Goal: Task Accomplishment & Management: Manage account settings

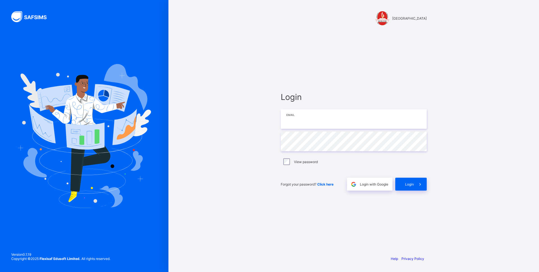
click at [292, 122] on input "email" at bounding box center [354, 119] width 146 height 20
type input "**********"
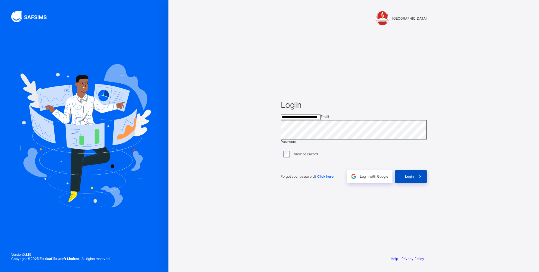
click at [423, 179] on icon at bounding box center [420, 176] width 6 height 5
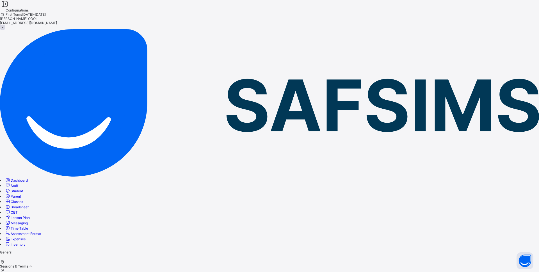
click at [33, 264] on span at bounding box center [30, 266] width 5 height 4
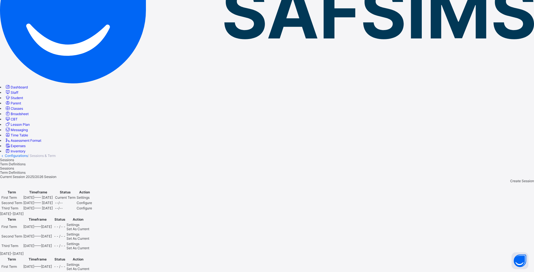
scroll to position [168, 0]
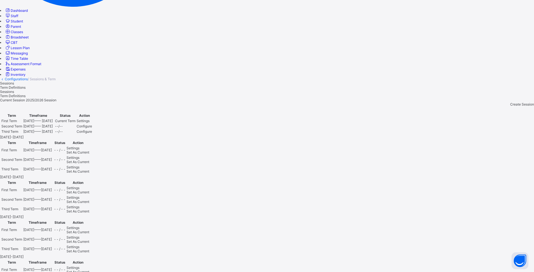
click at [89, 169] on div "Set As Current" at bounding box center [77, 171] width 23 height 4
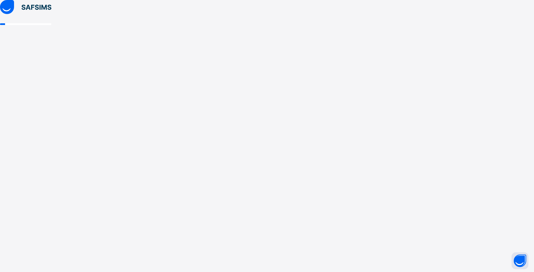
scroll to position [0, 0]
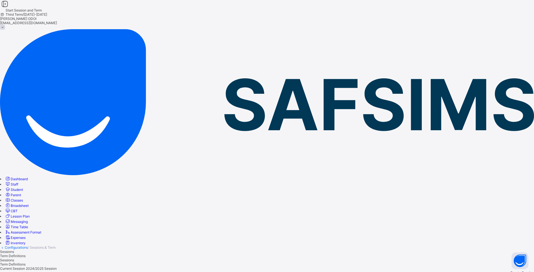
click at [23, 187] on span "Student" at bounding box center [17, 189] width 12 height 4
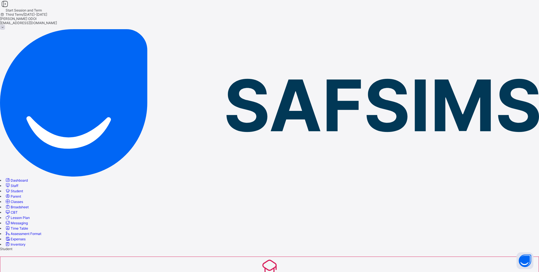
type input "**********"
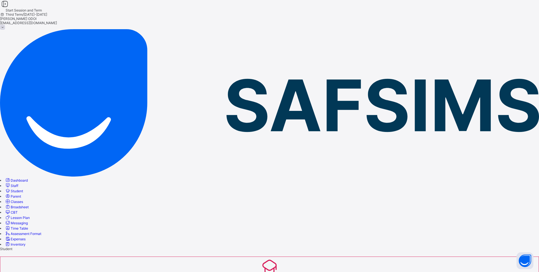
drag, startPoint x: 113, startPoint y: 146, endPoint x: 117, endPoint y: 148, distance: 4.7
drag, startPoint x: 383, startPoint y: 201, endPoint x: 283, endPoint y: 186, distance: 101.9
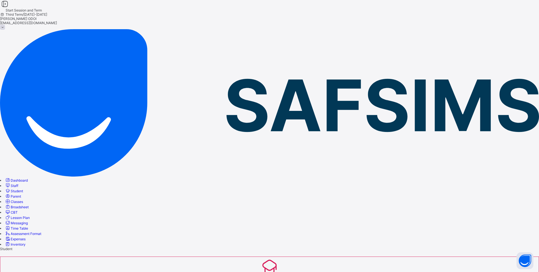
click at [23, 199] on span "Classes" at bounding box center [17, 201] width 12 height 4
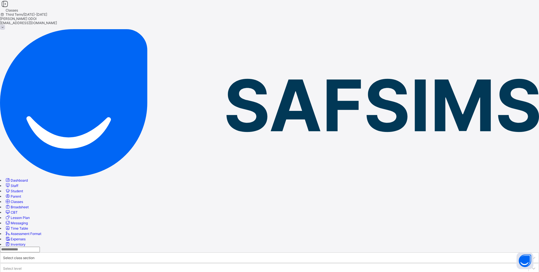
click at [40, 247] on input "text" at bounding box center [20, 250] width 40 height 6
click at [531, 255] on icon at bounding box center [534, 258] width 6 height 6
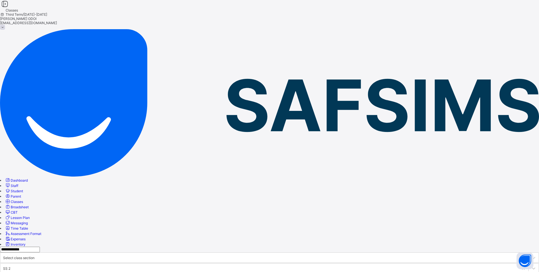
click at [40, 247] on input "**********" at bounding box center [20, 250] width 40 height 6
type input "*"
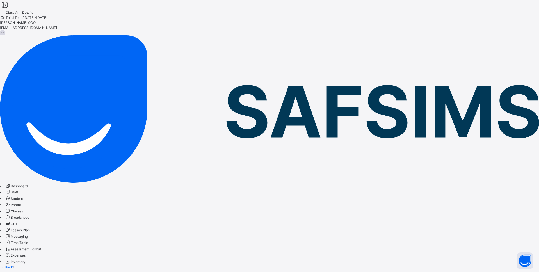
drag, startPoint x: 149, startPoint y: 72, endPoint x: 372, endPoint y: 162, distance: 240.7
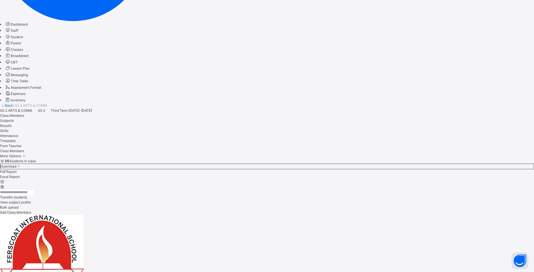
scroll to position [20, 0]
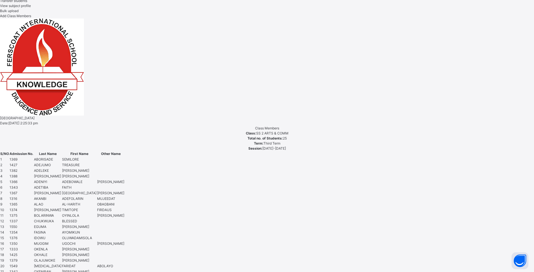
scroll to position [413, 0]
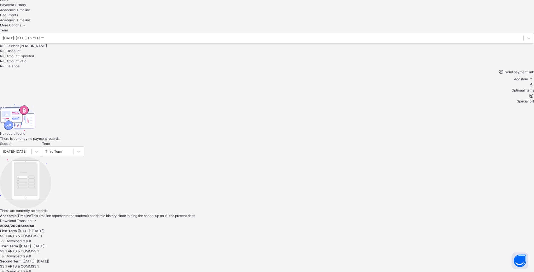
scroll to position [393, 0]
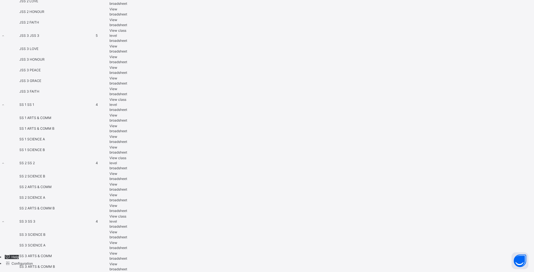
scroll to position [758, 0]
click at [127, 182] on span "View broadsheet" at bounding box center [118, 186] width 18 height 9
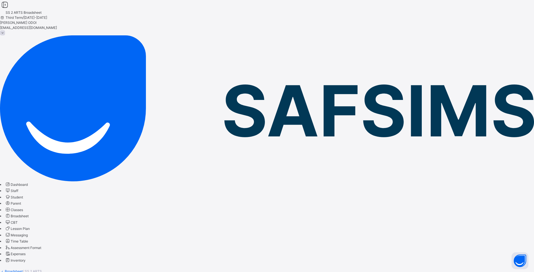
drag, startPoint x: 471, startPoint y: 145, endPoint x: 466, endPoint y: 142, distance: 5.9
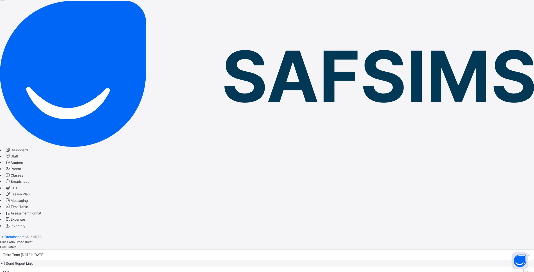
scroll to position [35, 0]
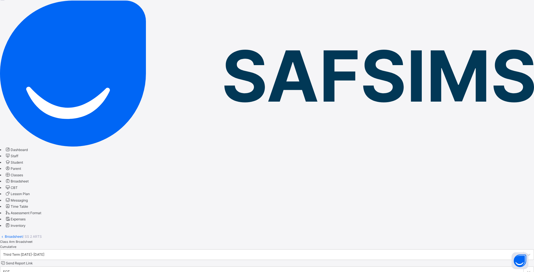
click at [23, 160] on span "Student" at bounding box center [17, 162] width 12 height 4
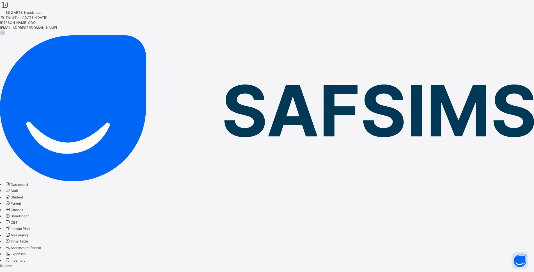
select select "**"
type input "**********"
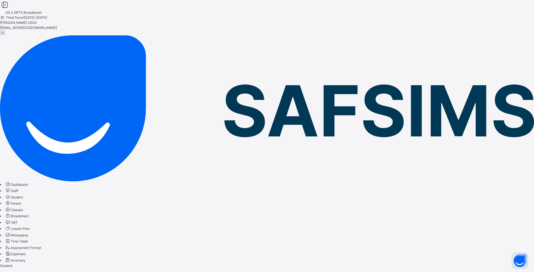
type input "**********"
type input "********"
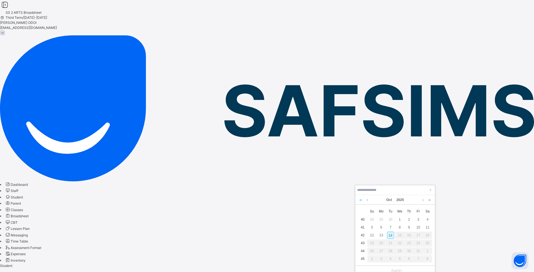
click at [361, 200] on link at bounding box center [360, 200] width 5 height 10
click at [361, 199] on link at bounding box center [360, 200] width 5 height 10
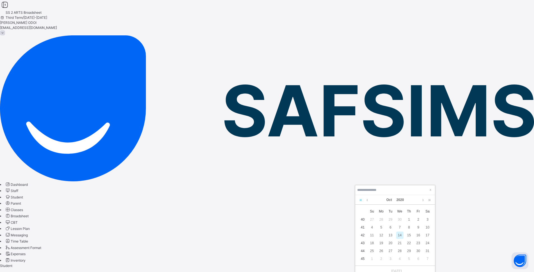
click at [361, 199] on link at bounding box center [360, 200] width 5 height 10
click at [361, 198] on link at bounding box center [360, 200] width 5 height 10
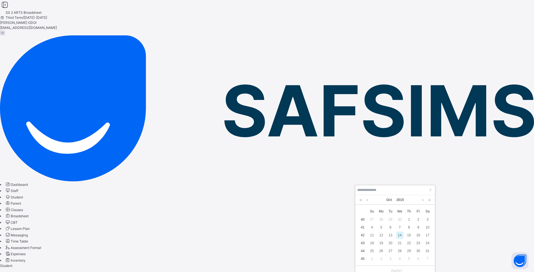
click at [421, 199] on link at bounding box center [423, 200] width 4 height 10
click at [391, 234] on div "15" at bounding box center [390, 234] width 7 height 7
click at [371, 242] on div "20" at bounding box center [371, 242] width 7 height 7
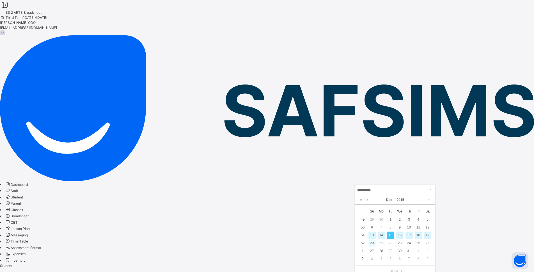
type input "**********"
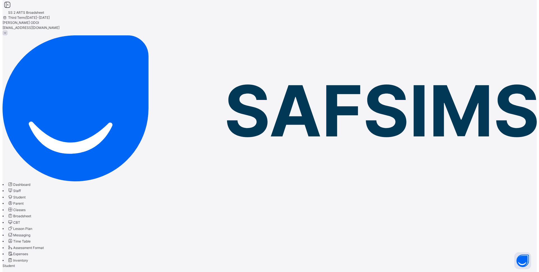
scroll to position [37, 0]
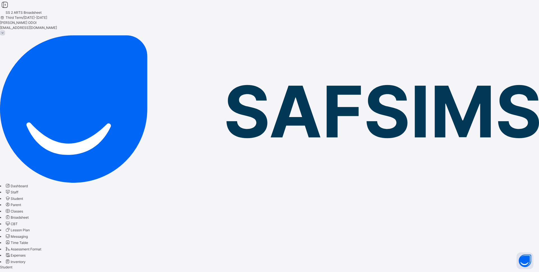
drag, startPoint x: 221, startPoint y: 88, endPoint x: 194, endPoint y: 138, distance: 56.1
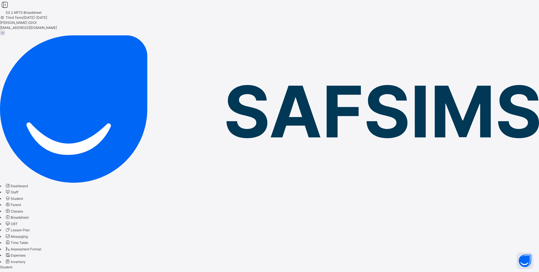
drag, startPoint x: 244, startPoint y: 102, endPoint x: 194, endPoint y: 103, distance: 50.0
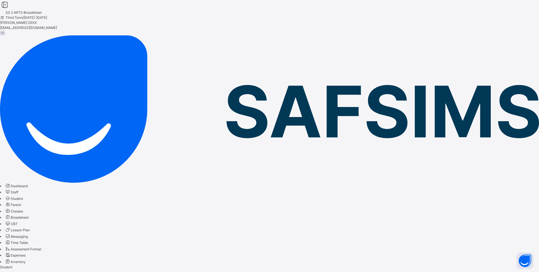
scroll to position [158, 0]
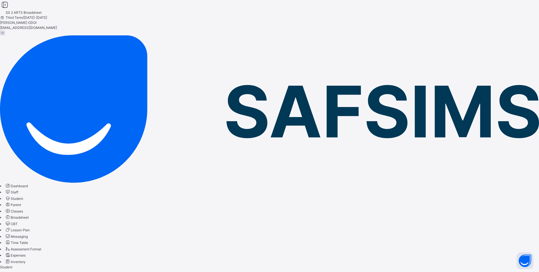
scroll to position [158, 0]
drag, startPoint x: 426, startPoint y: 203, endPoint x: 425, endPoint y: 199, distance: 4.4
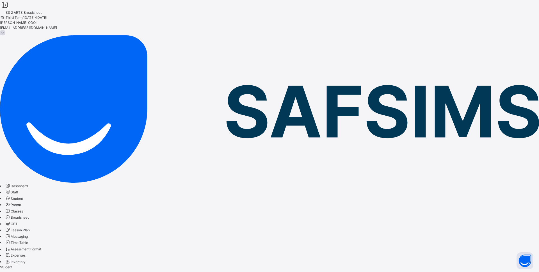
scroll to position [0, 0]
drag, startPoint x: 215, startPoint y: 146, endPoint x: 221, endPoint y: 144, distance: 6.0
drag, startPoint x: 418, startPoint y: 166, endPoint x: 437, endPoint y: 234, distance: 70.7
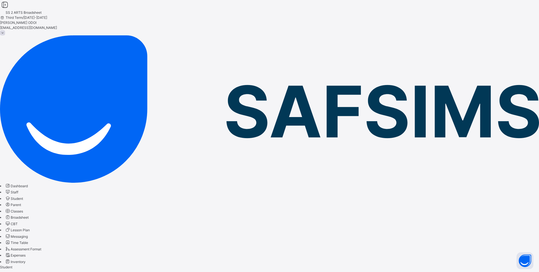
drag, startPoint x: 210, startPoint y: 79, endPoint x: 202, endPoint y: 73, distance: 10.6
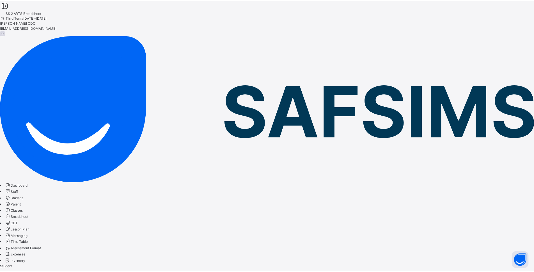
scroll to position [0, 0]
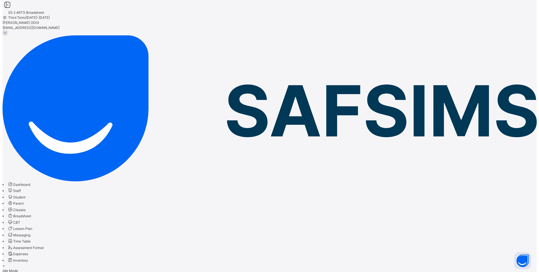
scroll to position [158, 0]
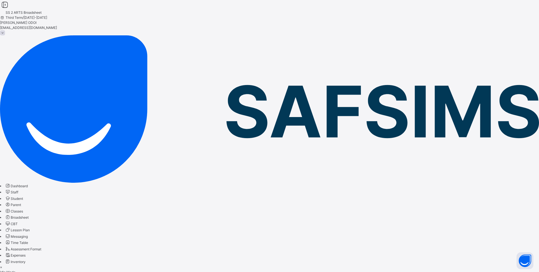
scroll to position [37, 0]
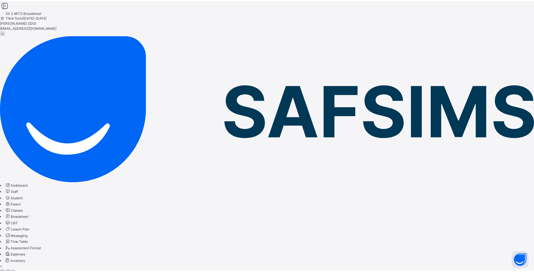
scroll to position [0, 0]
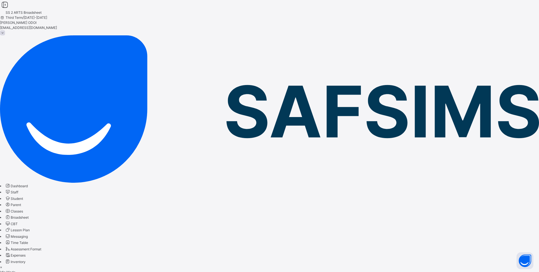
drag, startPoint x: 515, startPoint y: 27, endPoint x: 517, endPoint y: 26, distance: 2.9
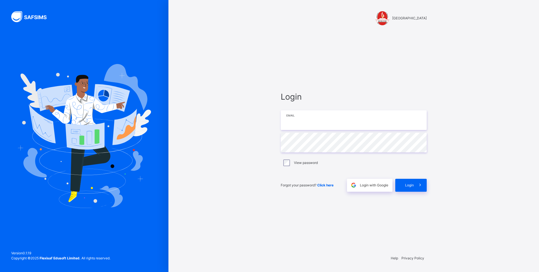
click at [310, 121] on input "email" at bounding box center [354, 120] width 146 height 20
type input "**********"
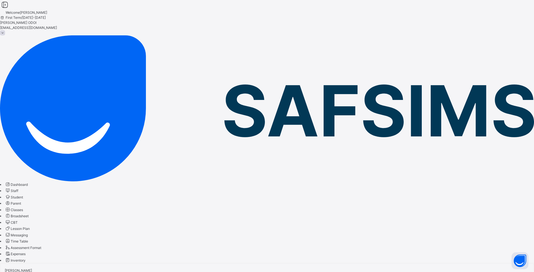
click at [23, 195] on span "Student" at bounding box center [17, 197] width 12 height 4
select select "**"
type input "*"
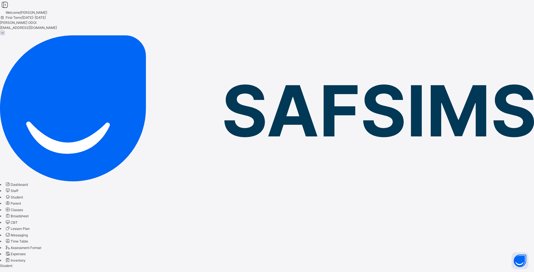
type input "**********"
type input "********"
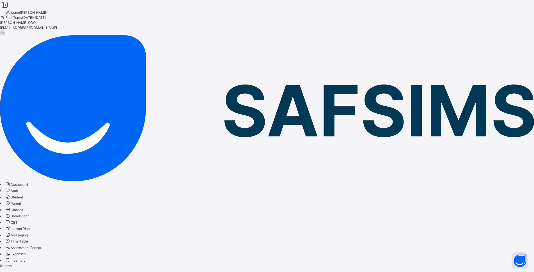
click at [358, 200] on link at bounding box center [360, 200] width 5 height 10
click at [358, 200] on div "[DATE]" at bounding box center [395, 200] width 80 height 10
drag, startPoint x: 362, startPoint y: 201, endPoint x: 359, endPoint y: 199, distance: 3.4
click at [361, 200] on link at bounding box center [360, 200] width 5 height 10
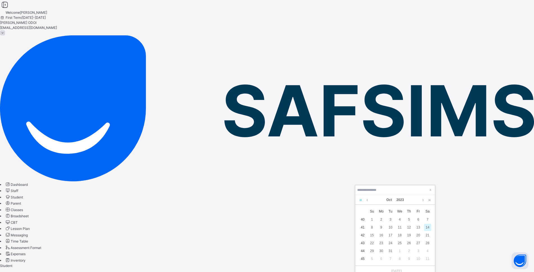
click at [359, 199] on link at bounding box center [360, 200] width 5 height 10
drag, startPoint x: 359, startPoint y: 199, endPoint x: 356, endPoint y: 190, distance: 9.3
click at [358, 196] on div "[DATE]" at bounding box center [395, 200] width 80 height 10
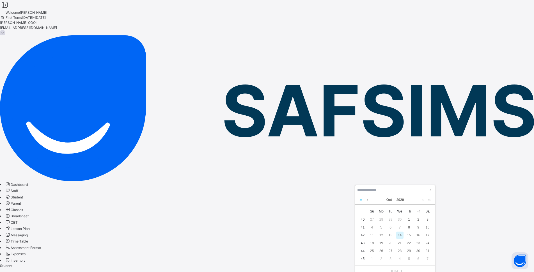
click at [361, 199] on link at bounding box center [360, 200] width 5 height 10
click at [360, 199] on link at bounding box center [360, 200] width 5 height 10
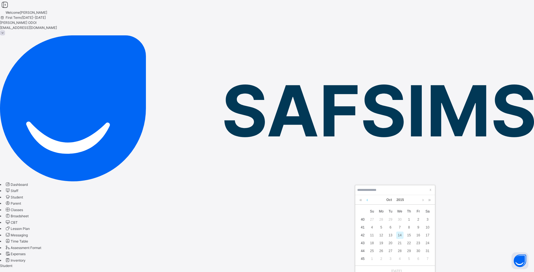
click at [365, 200] on link at bounding box center [367, 200] width 4 height 10
drag, startPoint x: 402, startPoint y: 218, endPoint x: 424, endPoint y: 221, distance: 22.3
click at [423, 221] on div "x Su Mo Tu We Th Fr Sa 36 30 31 1 2 3 4 5 37 6 7 8 9 10 11 12 38 13 14 15 16 17…" at bounding box center [395, 235] width 80 height 61
click at [425, 200] on div "[DATE]" at bounding box center [395, 200] width 74 height 10
click at [422, 197] on link at bounding box center [423, 200] width 4 height 10
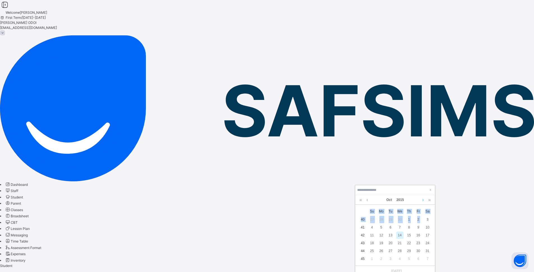
click at [422, 197] on link at bounding box center [423, 200] width 4 height 10
click at [368, 201] on link at bounding box center [367, 200] width 4 height 10
click at [366, 246] on td "52" at bounding box center [362, 243] width 9 height 8
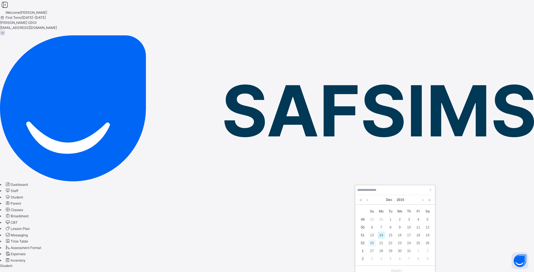
click at [373, 244] on div "20" at bounding box center [371, 242] width 7 height 7
type input "**********"
drag, startPoint x: 448, startPoint y: 232, endPoint x: 439, endPoint y: 235, distance: 9.6
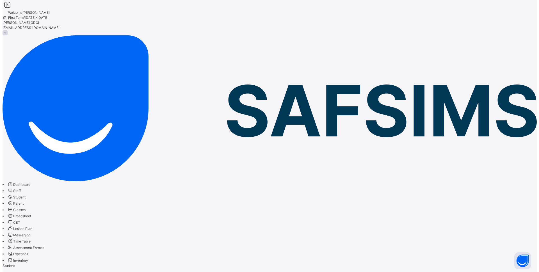
scroll to position [37, 0]
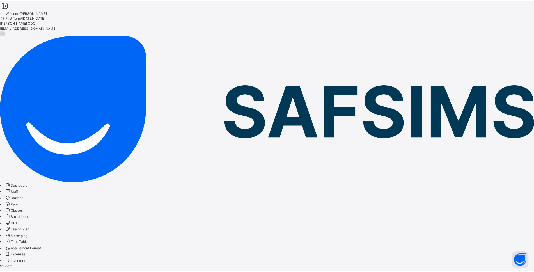
scroll to position [0, 0]
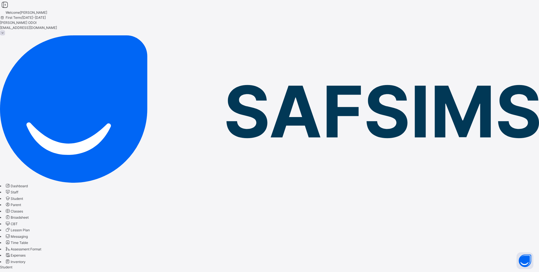
type input "*"
type input "********"
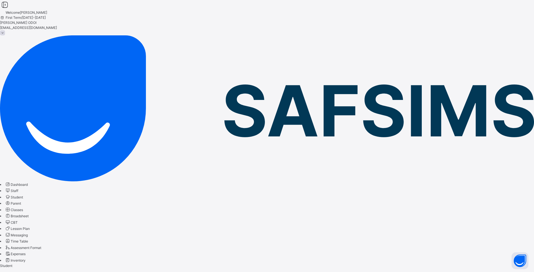
drag, startPoint x: 301, startPoint y: 137, endPoint x: 242, endPoint y: 124, distance: 60.8
type input "******"
drag, startPoint x: 366, startPoint y: 130, endPoint x: 374, endPoint y: 129, distance: 7.6
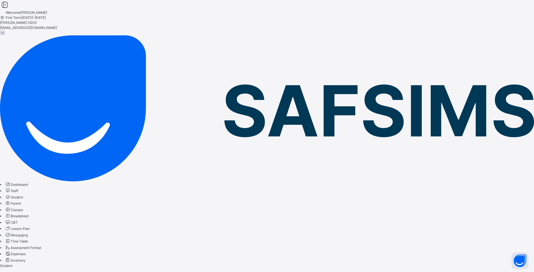
drag, startPoint x: 377, startPoint y: 134, endPoint x: 353, endPoint y: 136, distance: 23.3
type input "******"
drag, startPoint x: 344, startPoint y: 252, endPoint x: 373, endPoint y: 238, distance: 31.7
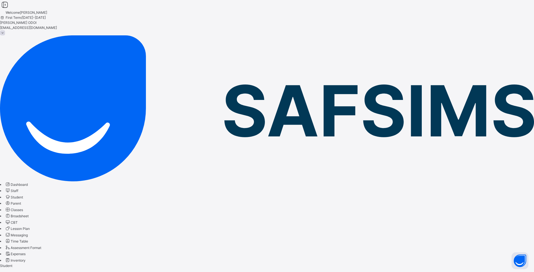
drag, startPoint x: 368, startPoint y: 198, endPoint x: 364, endPoint y: 197, distance: 3.3
click at [366, 197] on link at bounding box center [367, 200] width 4 height 10
click at [364, 197] on div "[DATE]" at bounding box center [395, 200] width 74 height 10
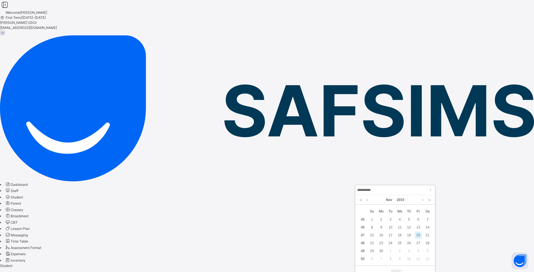
click at [364, 197] on div "[DATE]" at bounding box center [395, 200] width 74 height 10
click at [365, 200] on link at bounding box center [367, 200] width 4 height 10
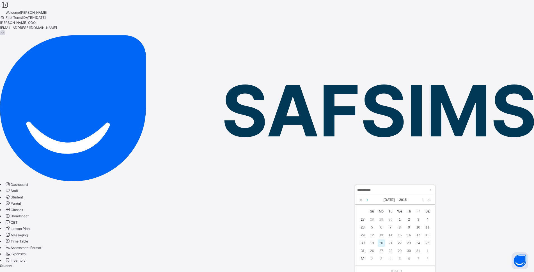
click at [366, 201] on link at bounding box center [367, 200] width 4 height 10
drag, startPoint x: 417, startPoint y: 236, endPoint x: 414, endPoint y: 231, distance: 6.3
click at [417, 236] on div "15" at bounding box center [418, 234] width 7 height 7
type input "**********"
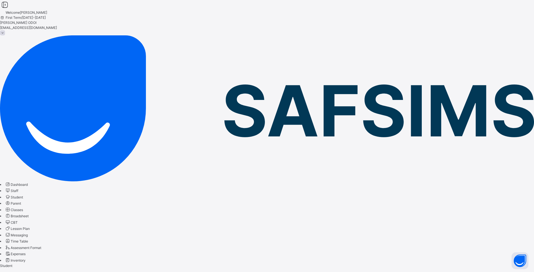
scroll to position [140, 0]
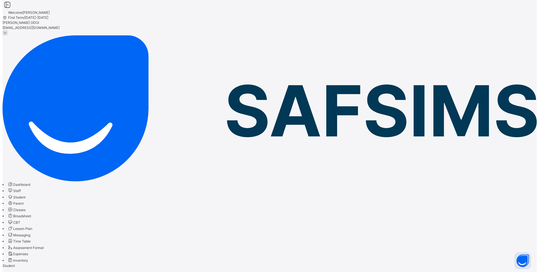
scroll to position [37, 0]
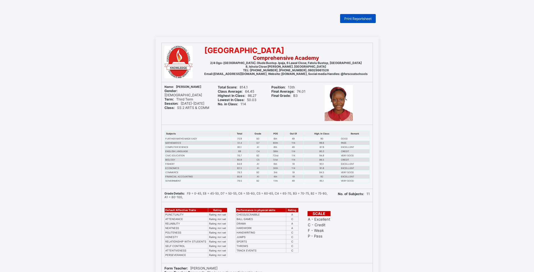
click at [362, 15] on div "Print Reportsheet" at bounding box center [358, 18] width 36 height 9
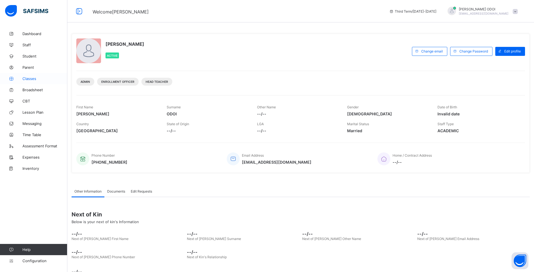
click at [49, 81] on link "Classes" at bounding box center [33, 78] width 67 height 11
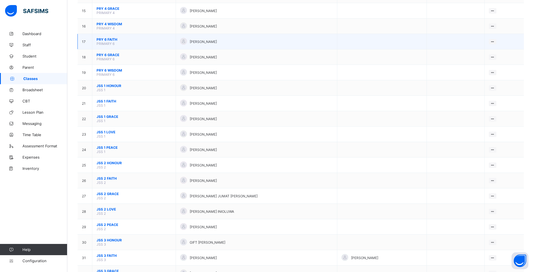
scroll to position [281, 0]
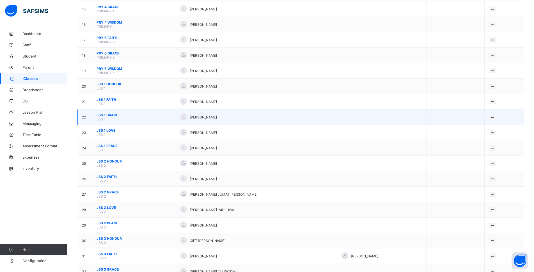
click at [142, 114] on span "JSS 1 GRACE" at bounding box center [134, 115] width 75 height 4
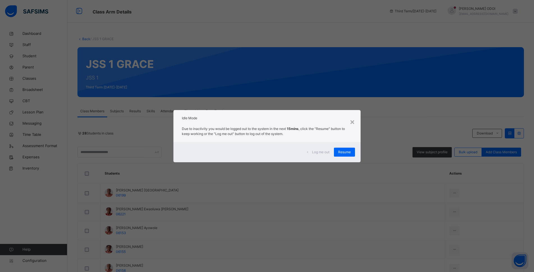
drag, startPoint x: 353, startPoint y: 152, endPoint x: 356, endPoint y: 152, distance: 2.9
click at [355, 151] on div "Resume" at bounding box center [344, 152] width 21 height 9
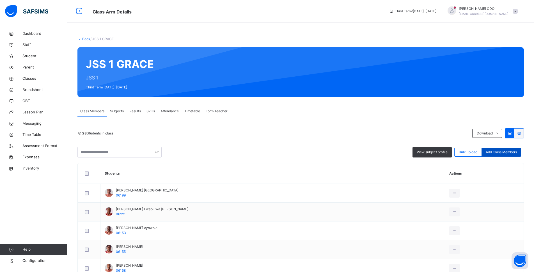
click at [495, 154] on span "Add Class Members" at bounding box center [501, 152] width 31 height 5
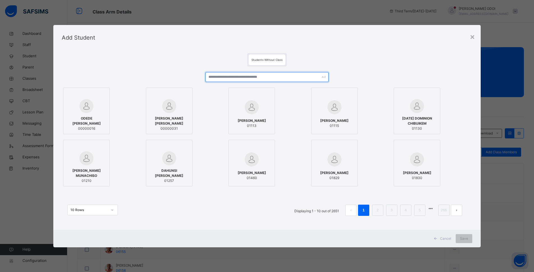
click at [241, 78] on input "text" at bounding box center [266, 77] width 123 height 10
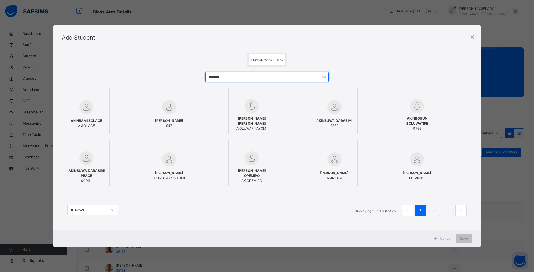
click at [240, 78] on input "********" at bounding box center [266, 77] width 123 height 10
type input "********"
click at [289, 71] on div "******** AKINBAMI SOLACE A.SOLACE AKINBUWA ENIOLA 947 OLUWAFIKAYOMI AKINWA FOLA…" at bounding box center [267, 146] width 410 height 160
click at [267, 77] on input "********" at bounding box center [266, 77] width 123 height 10
click at [472, 37] on div "×" at bounding box center [472, 37] width 5 height 12
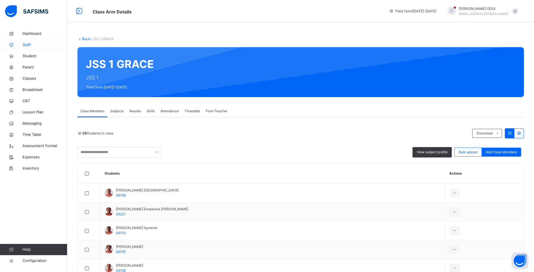
click at [19, 46] on icon at bounding box center [11, 45] width 22 height 4
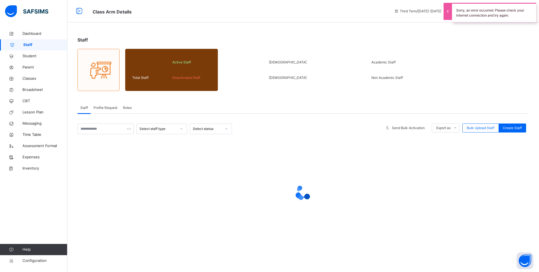
click at [180, 130] on icon at bounding box center [181, 129] width 3 height 6
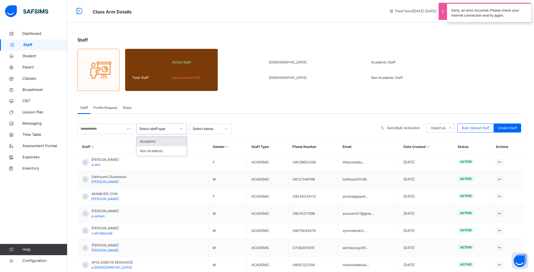
click at [179, 144] on div "Academic" at bounding box center [162, 142] width 50 height 10
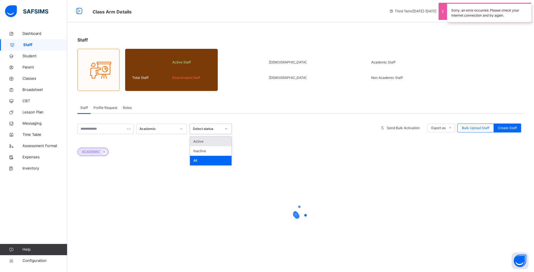
click at [226, 127] on div at bounding box center [226, 128] width 10 height 9
click at [217, 141] on div "Active" at bounding box center [211, 142] width 42 height 10
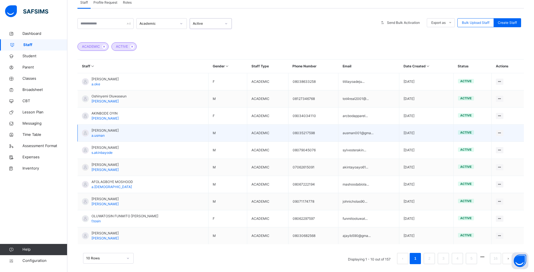
scroll to position [111, 0]
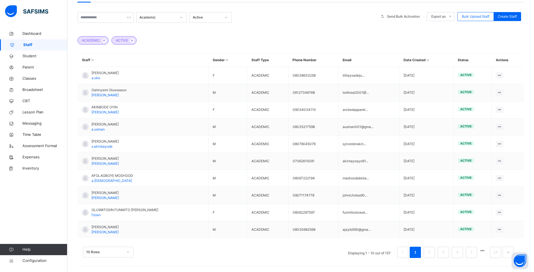
click at [426, 251] on ul "Displaying 1 - 10 out of 157 1 2 3 4 5 16" at bounding box center [431, 252] width 175 height 11
click at [432, 253] on link "2" at bounding box center [428, 252] width 5 height 7
click at [474, 253] on link "5" at bounding box center [471, 252] width 5 height 7
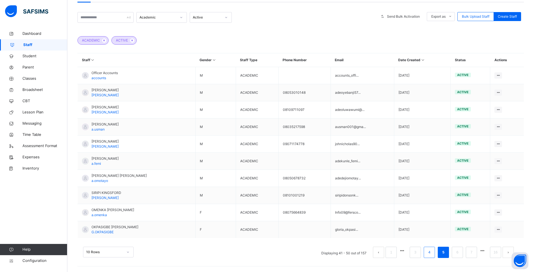
click at [432, 254] on link "4" at bounding box center [428, 252] width 5 height 7
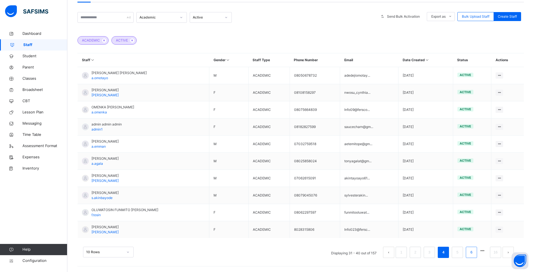
click at [474, 253] on link "6" at bounding box center [471, 252] width 5 height 7
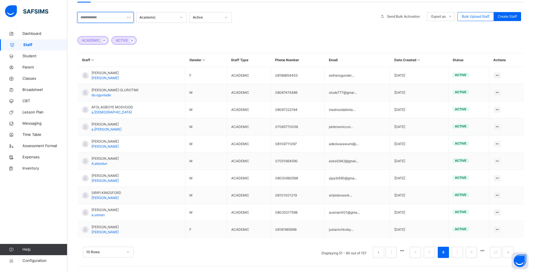
click at [104, 17] on input "text" at bounding box center [105, 17] width 56 height 11
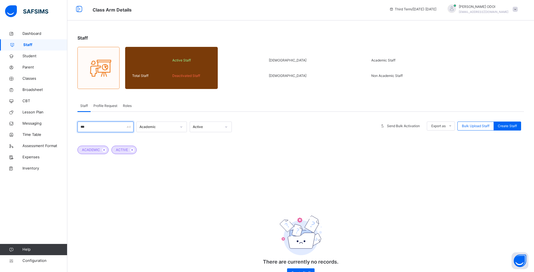
scroll to position [22, 0]
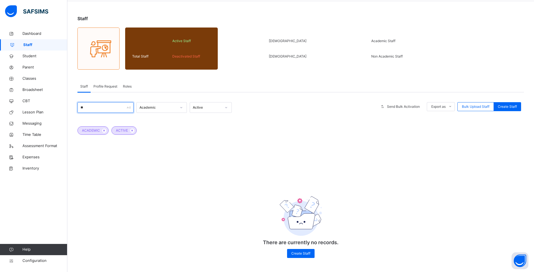
type input "*"
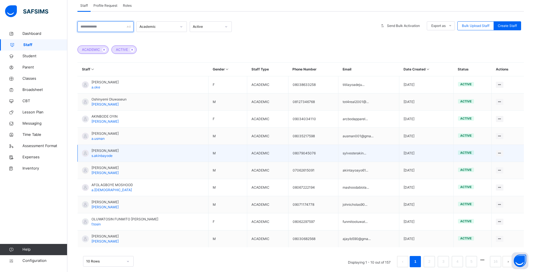
scroll to position [111, 0]
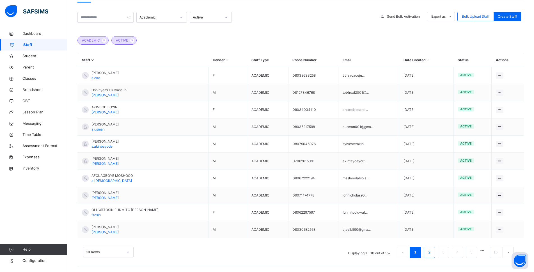
click at [432, 252] on link "2" at bounding box center [428, 252] width 5 height 7
click at [416, 252] on li "1" at bounding box center [415, 252] width 11 height 11
click at [435, 256] on li "2" at bounding box center [429, 252] width 11 height 11
click at [443, 249] on li "3" at bounding box center [443, 252] width 11 height 11
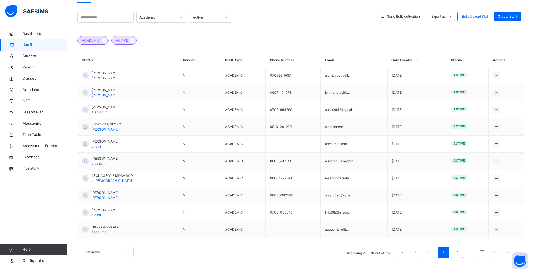
click at [460, 253] on link "4" at bounding box center [457, 252] width 5 height 7
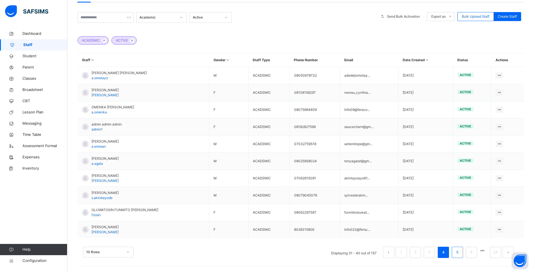
click at [460, 250] on link "5" at bounding box center [457, 252] width 5 height 7
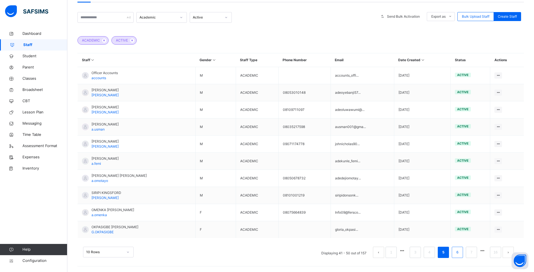
click at [460, 256] on link "6" at bounding box center [457, 252] width 5 height 7
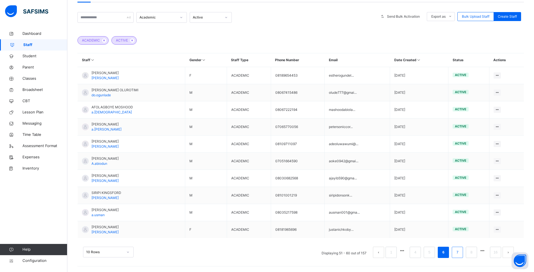
click at [459, 253] on li "7" at bounding box center [457, 252] width 11 height 11
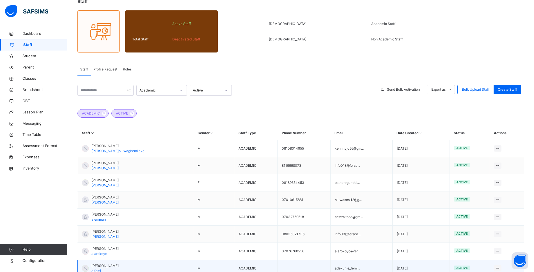
scroll to position [0, 0]
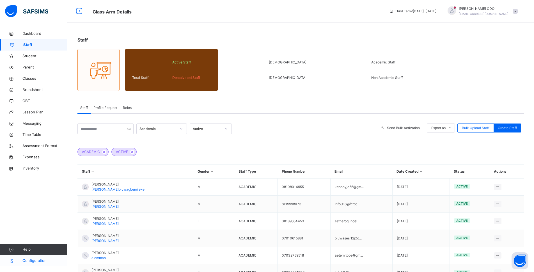
click at [45, 264] on link "Configuration" at bounding box center [33, 260] width 67 height 11
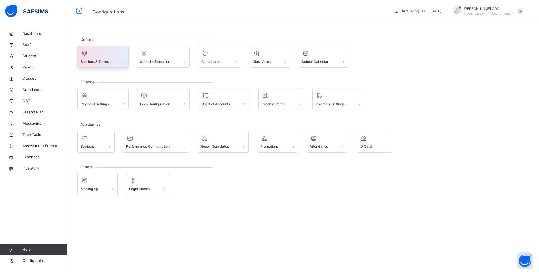
click at [119, 57] on div at bounding box center [103, 53] width 45 height 8
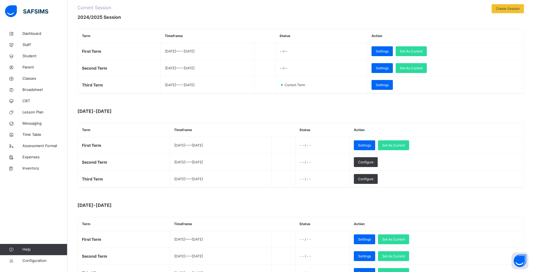
scroll to position [84, 0]
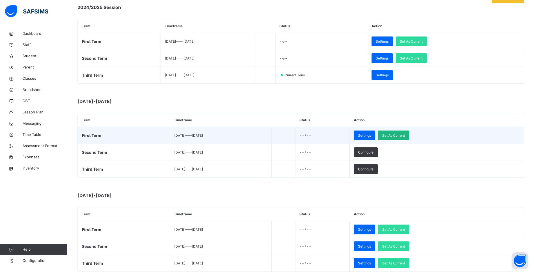
click at [405, 134] on span "Set As Current" at bounding box center [393, 135] width 23 height 5
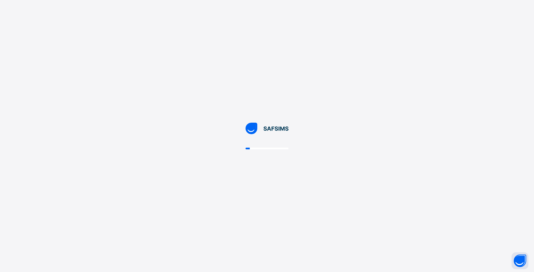
scroll to position [0, 0]
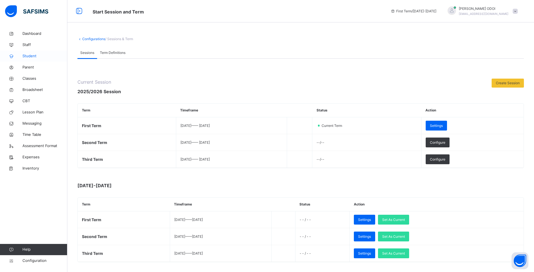
click at [50, 58] on span "Student" at bounding box center [44, 56] width 45 height 6
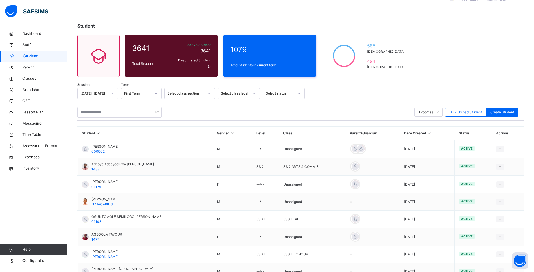
scroll to position [7, 0]
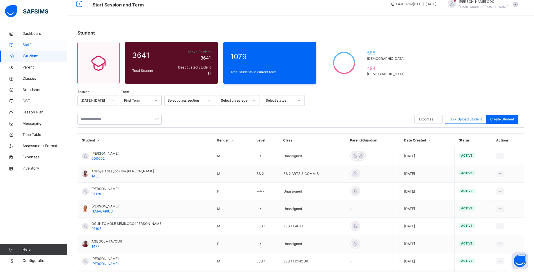
click at [37, 40] on link "Staff" at bounding box center [33, 44] width 67 height 11
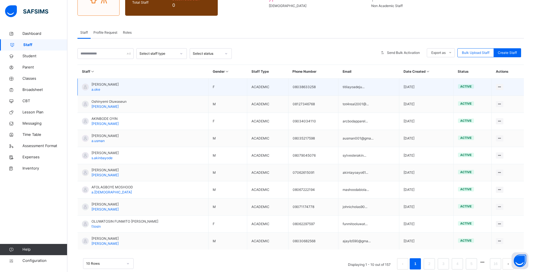
scroll to position [87, 0]
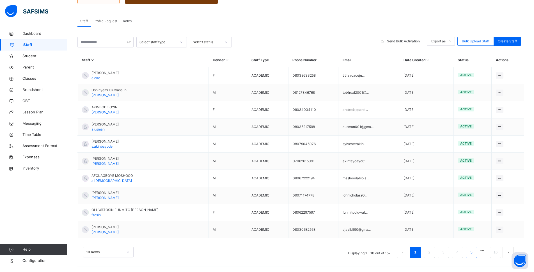
click at [477, 255] on li "5" at bounding box center [471, 252] width 11 height 11
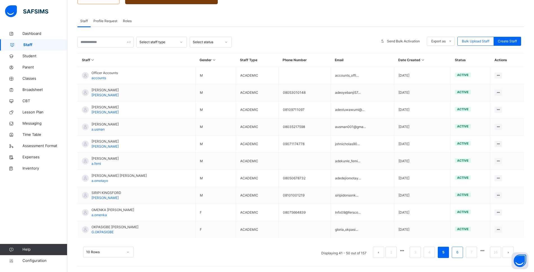
click at [460, 253] on link "6" at bounding box center [457, 252] width 5 height 7
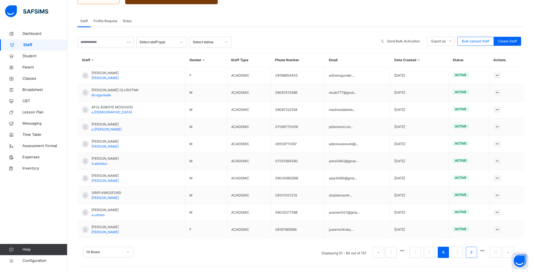
click at [474, 254] on link "8" at bounding box center [471, 252] width 5 height 7
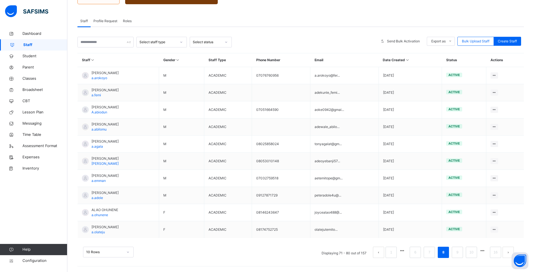
click at [460, 251] on link "9" at bounding box center [457, 252] width 5 height 7
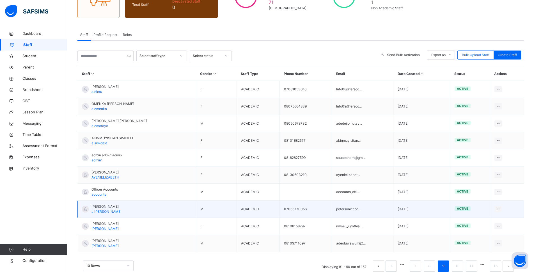
scroll to position [84, 0]
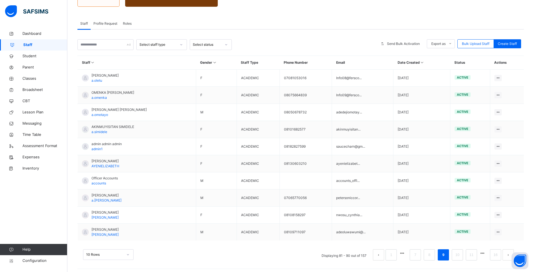
click at [449, 254] on li "9" at bounding box center [443, 254] width 11 height 11
click at [446, 255] on link "9" at bounding box center [442, 254] width 5 height 7
click at [461, 256] on link "10" at bounding box center [457, 254] width 7 height 7
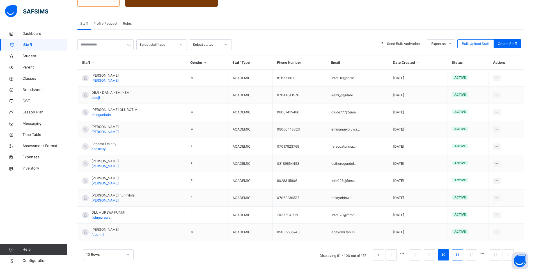
click at [461, 254] on link "11" at bounding box center [457, 254] width 7 height 7
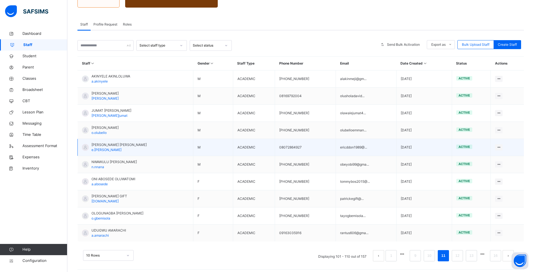
scroll to position [87, 0]
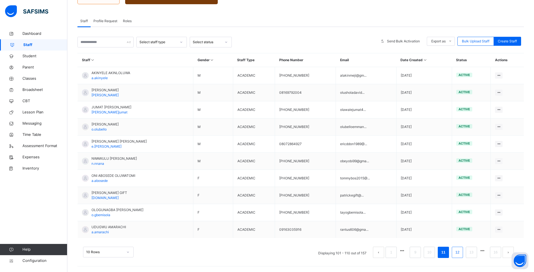
click at [461, 251] on link "12" at bounding box center [457, 252] width 7 height 7
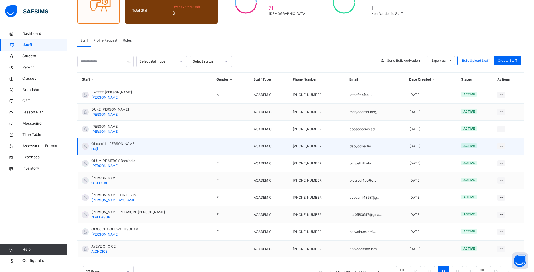
scroll to position [84, 0]
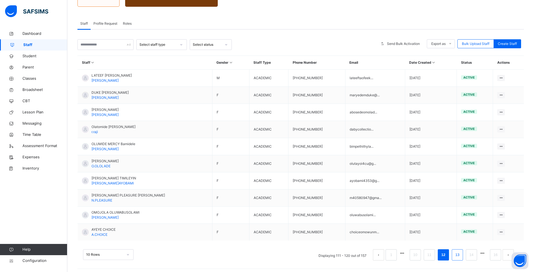
click at [461, 255] on link "13" at bounding box center [457, 254] width 7 height 7
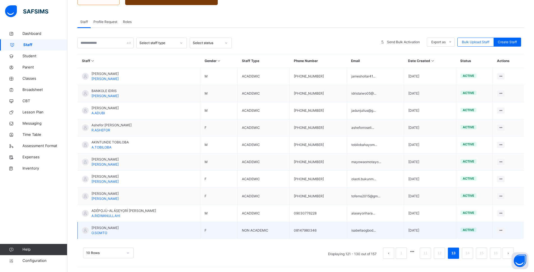
scroll to position [87, 0]
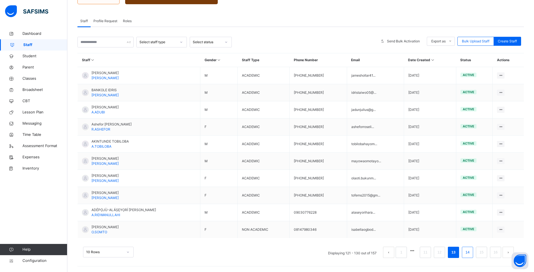
click at [470, 257] on li "14" at bounding box center [467, 252] width 11 height 11
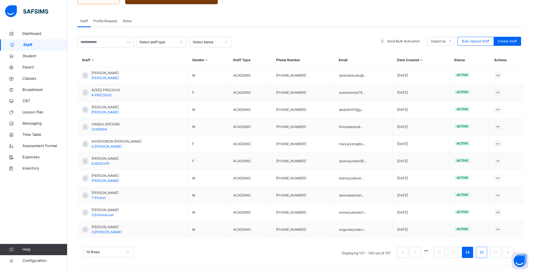
click at [485, 255] on link "15" at bounding box center [481, 252] width 7 height 7
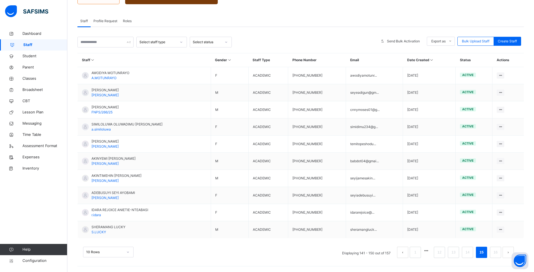
click at [498, 251] on link "16" at bounding box center [495, 252] width 7 height 7
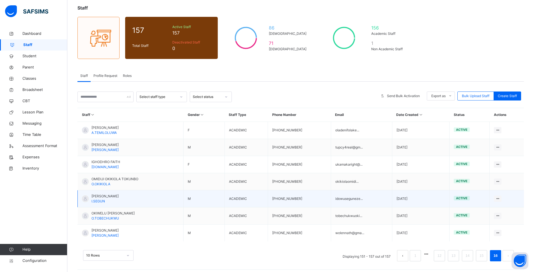
scroll to position [35, 0]
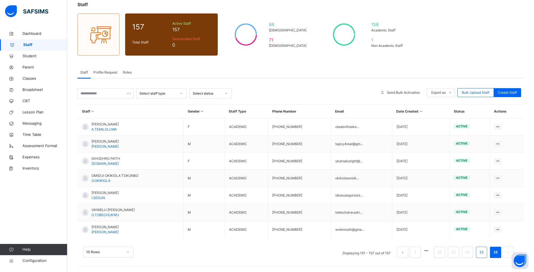
click at [485, 252] on link "15" at bounding box center [481, 252] width 7 height 7
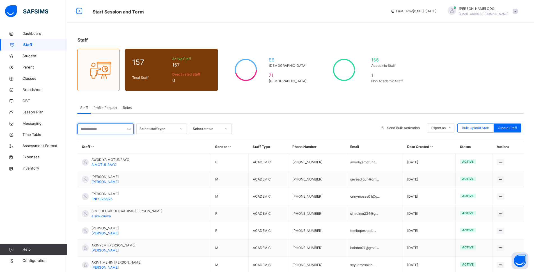
click at [105, 128] on input "text" at bounding box center [105, 128] width 56 height 11
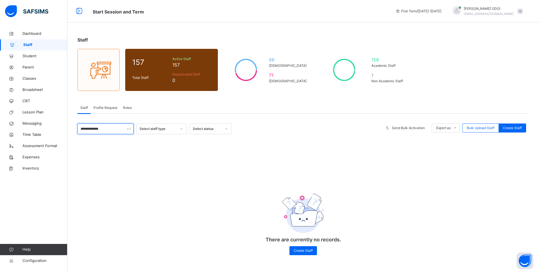
click at [118, 130] on input "**********" at bounding box center [105, 128] width 56 height 11
type input "*"
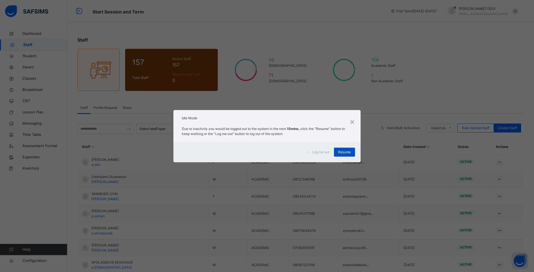
click at [339, 154] on span "Resume" at bounding box center [344, 152] width 13 height 5
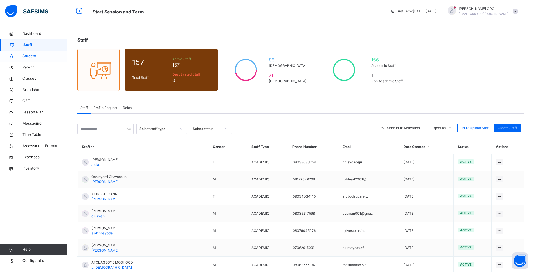
click at [37, 59] on span "Student" at bounding box center [44, 56] width 45 height 6
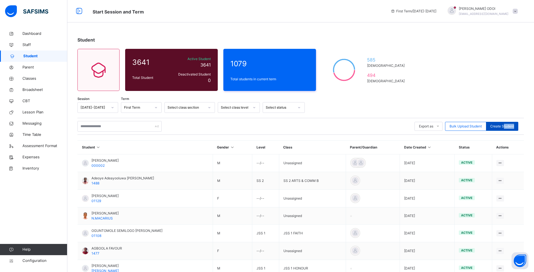
drag, startPoint x: 504, startPoint y: 131, endPoint x: 508, endPoint y: 129, distance: 4.6
click at [508, 129] on div "Export as Pdf Report Excel Report Excel Report (LMS) Bulk Upload Student Create…" at bounding box center [300, 126] width 446 height 11
click at [510, 129] on span "Create Student" at bounding box center [502, 126] width 24 height 5
select select "**"
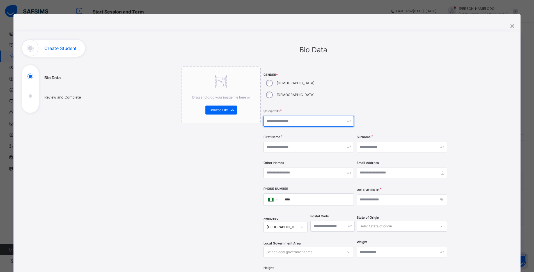
click at [285, 116] on input "text" at bounding box center [308, 121] width 90 height 11
click at [281, 116] on input "text" at bounding box center [308, 121] width 90 height 11
type input "********"
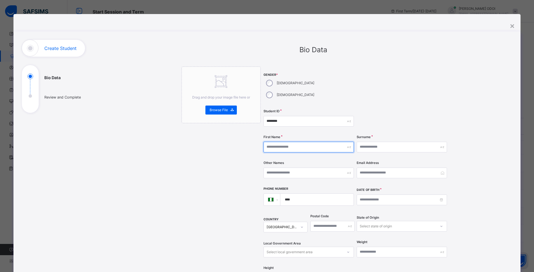
click at [274, 142] on input "text" at bounding box center [308, 147] width 90 height 11
type input "******"
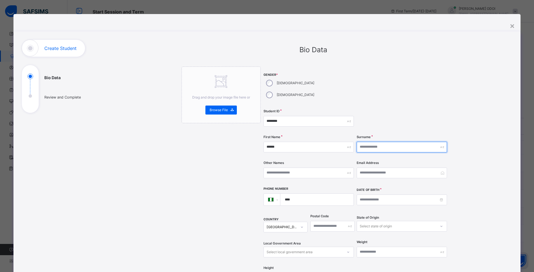
click at [375, 142] on input "text" at bounding box center [402, 147] width 90 height 11
type input "******"
click at [438, 143] on div "Surname ******" at bounding box center [402, 147] width 90 height 23
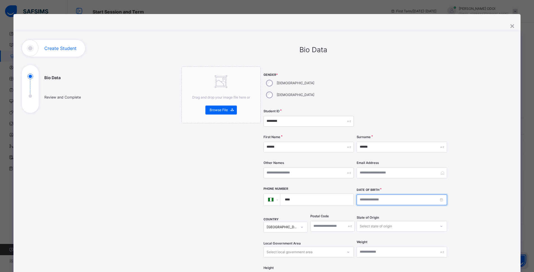
click at [377, 194] on input at bounding box center [402, 199] width 90 height 11
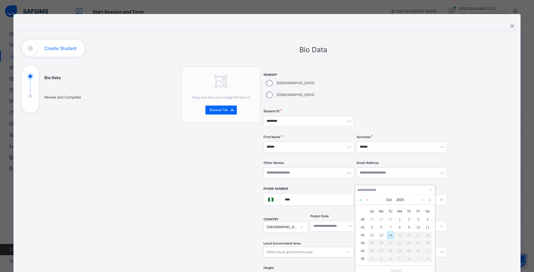
click at [361, 200] on link at bounding box center [360, 200] width 5 height 10
click at [360, 200] on link at bounding box center [360, 200] width 5 height 10
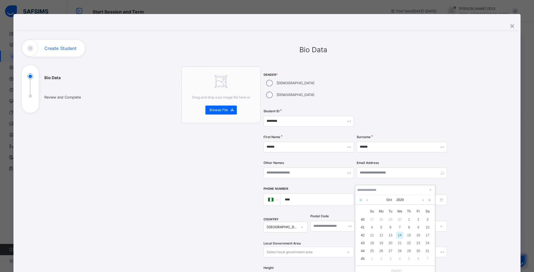
click at [360, 200] on link at bounding box center [360, 200] width 5 height 10
click at [360, 199] on link at bounding box center [360, 200] width 5 height 10
click at [359, 199] on link at bounding box center [360, 200] width 5 height 10
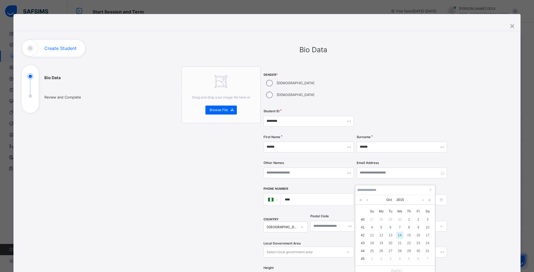
click at [369, 200] on link at bounding box center [367, 200] width 4 height 10
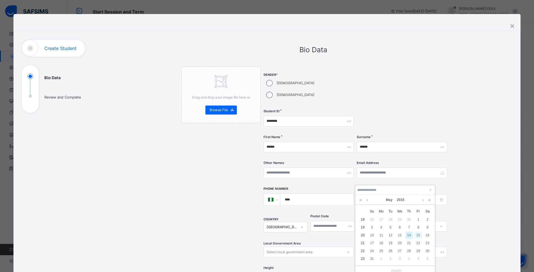
click at [417, 236] on div "15" at bounding box center [418, 234] width 7 height 7
type input "**********"
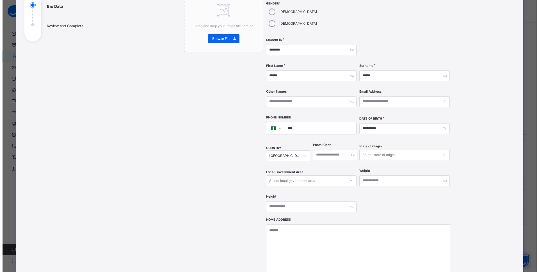
scroll to position [158, 0]
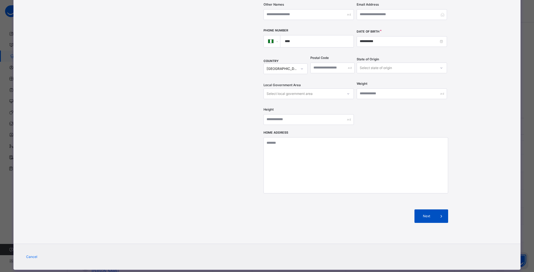
click at [432, 209] on div "Next" at bounding box center [431, 215] width 34 height 13
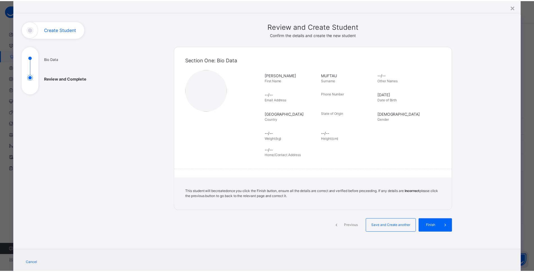
scroll to position [0, 0]
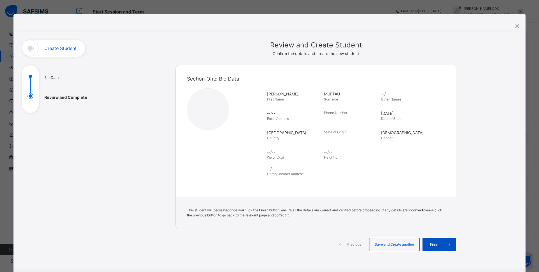
click at [433, 240] on div "Finish" at bounding box center [439, 244] width 34 height 13
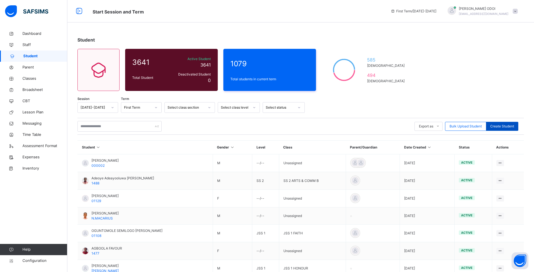
click at [512, 127] on span "Create Student" at bounding box center [502, 126] width 24 height 5
select select "**"
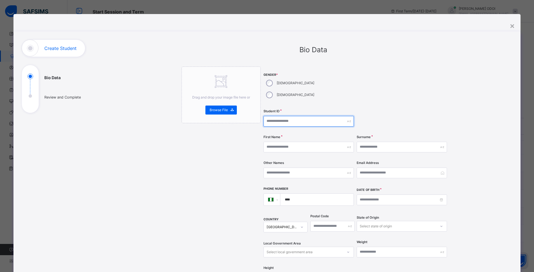
click at [284, 116] on input "text" at bounding box center [308, 121] width 90 height 11
click at [285, 116] on input "text" at bounding box center [308, 121] width 90 height 11
type input "**********"
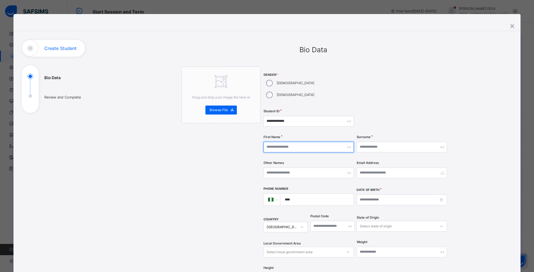
click at [278, 142] on input "text" at bounding box center [308, 147] width 90 height 11
type input "**********"
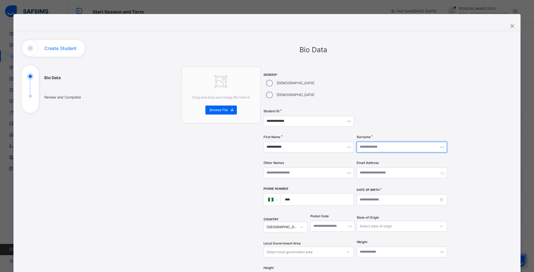
click at [395, 142] on input "text" at bounding box center [402, 147] width 90 height 11
type input "********"
click at [304, 148] on div "**********" at bounding box center [355, 177] width 185 height 223
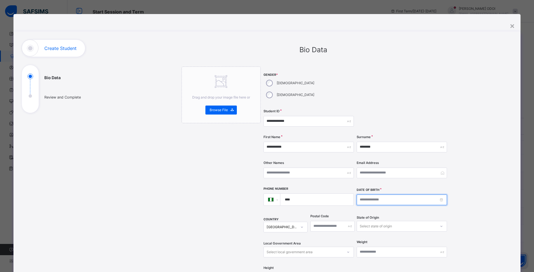
click at [383, 194] on input at bounding box center [402, 199] width 90 height 11
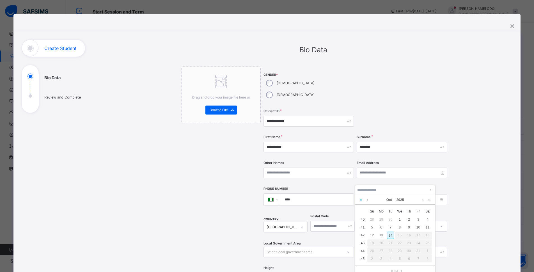
click at [360, 199] on link at bounding box center [360, 200] width 5 height 10
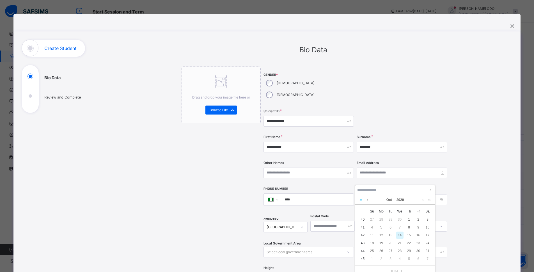
click at [360, 199] on link at bounding box center [360, 200] width 5 height 10
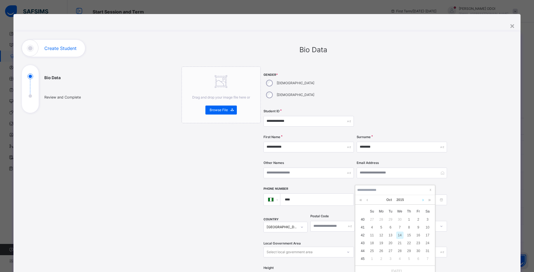
click at [422, 202] on link at bounding box center [423, 200] width 4 height 10
click at [373, 243] on div "20" at bounding box center [371, 242] width 7 height 7
type input "**********"
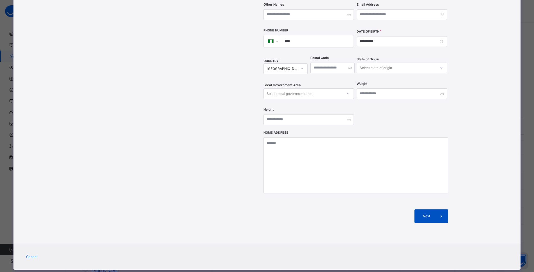
click at [427, 209] on div "Next" at bounding box center [431, 215] width 34 height 13
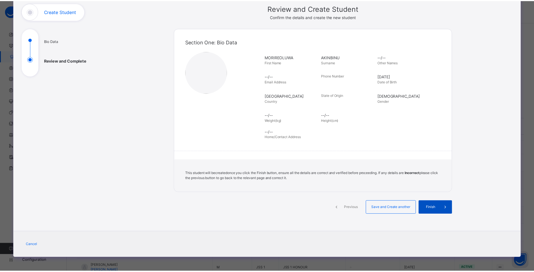
scroll to position [37, 0]
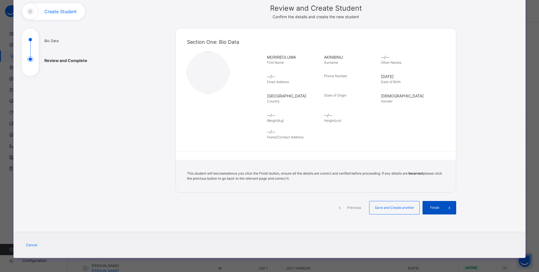
click at [431, 208] on span "Finish" at bounding box center [434, 207] width 16 height 5
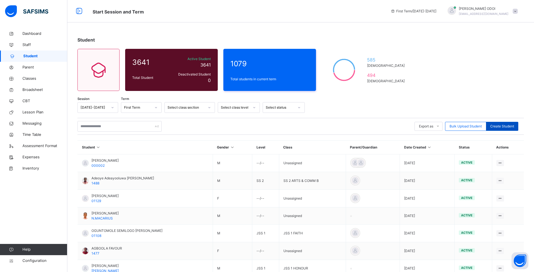
click at [502, 126] on span "Create Student" at bounding box center [502, 126] width 24 height 5
select select "**"
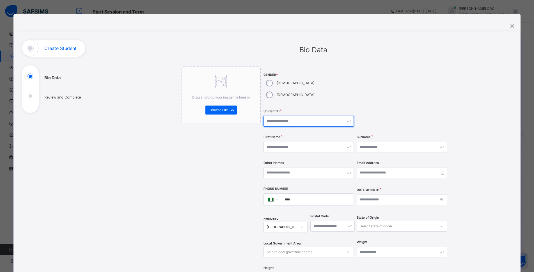
click at [298, 116] on input "text" at bounding box center [308, 121] width 90 height 11
type input "*******"
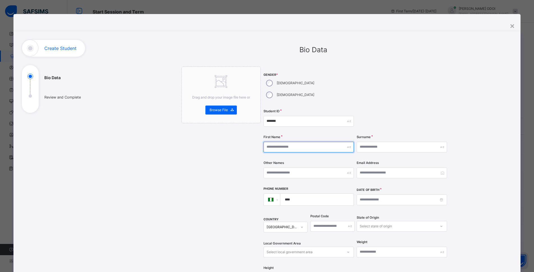
click at [279, 142] on input "text" at bounding box center [308, 147] width 90 height 11
type input "*****"
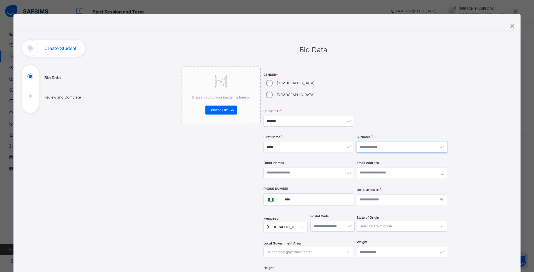
click at [387, 142] on input "text" at bounding box center [402, 147] width 90 height 11
type input "******"
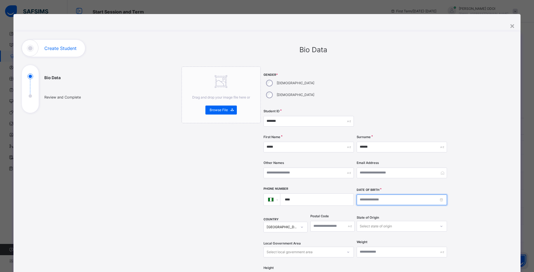
click at [366, 194] on input at bounding box center [402, 199] width 90 height 11
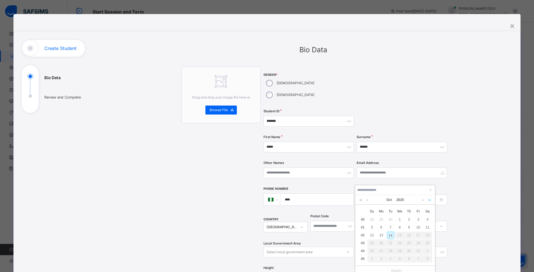
click at [427, 199] on link at bounding box center [429, 200] width 5 height 10
click at [428, 199] on link at bounding box center [429, 200] width 5 height 10
click at [361, 198] on link at bounding box center [360, 200] width 5 height 10
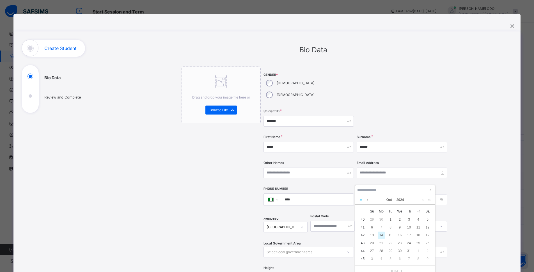
click at [361, 198] on link at bounding box center [360, 200] width 5 height 10
click at [360, 198] on link at bounding box center [360, 200] width 5 height 10
click at [361, 199] on link at bounding box center [360, 200] width 5 height 10
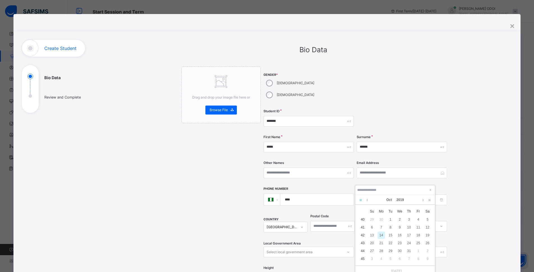
click at [361, 199] on link at bounding box center [360, 200] width 5 height 10
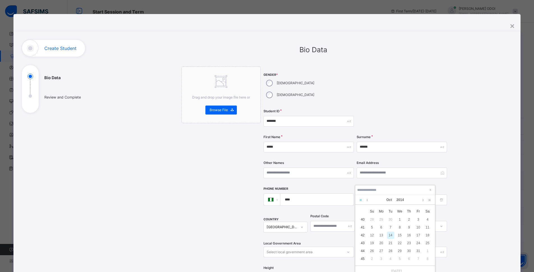
click at [360, 199] on link at bounding box center [360, 200] width 5 height 10
click at [429, 200] on link at bounding box center [429, 200] width 5 height 10
click at [366, 201] on link at bounding box center [367, 200] width 4 height 10
click at [366, 200] on link at bounding box center [367, 200] width 4 height 10
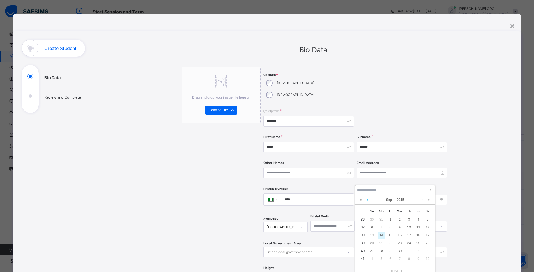
click at [366, 200] on link at bounding box center [367, 200] width 4 height 10
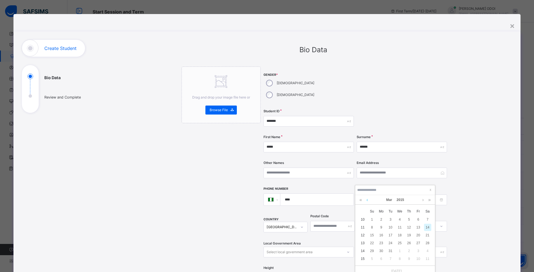
click at [366, 200] on link at bounding box center [367, 200] width 4 height 10
click at [393, 234] on div "13" at bounding box center [390, 234] width 7 height 7
type input "**********"
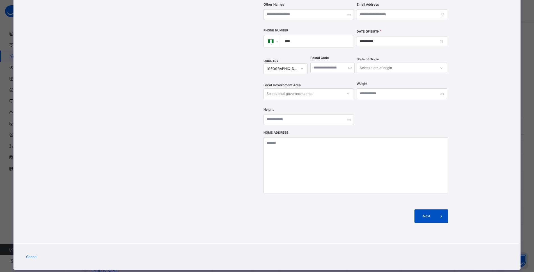
click at [435, 209] on span at bounding box center [441, 215] width 13 height 13
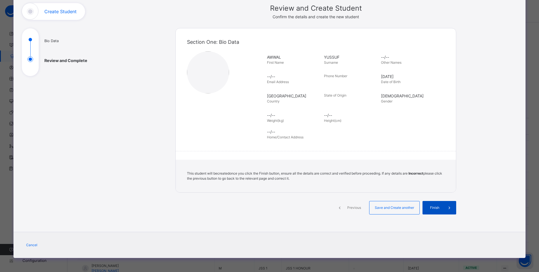
click at [427, 207] on span "Finish" at bounding box center [434, 207] width 16 height 5
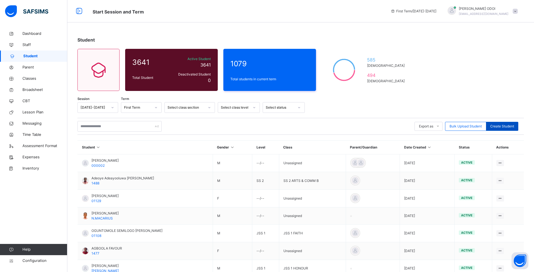
click at [502, 127] on span "Create Student" at bounding box center [502, 126] width 24 height 5
select select "**"
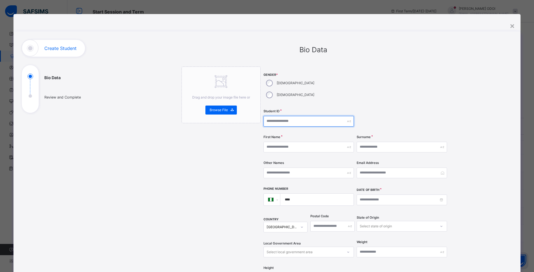
click at [275, 116] on input "text" at bounding box center [308, 121] width 90 height 11
type input "**********"
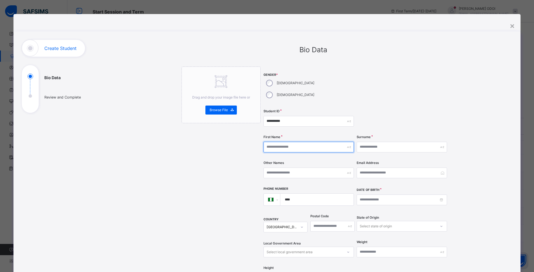
click at [266, 142] on input "text" at bounding box center [308, 147] width 90 height 11
type input "********"
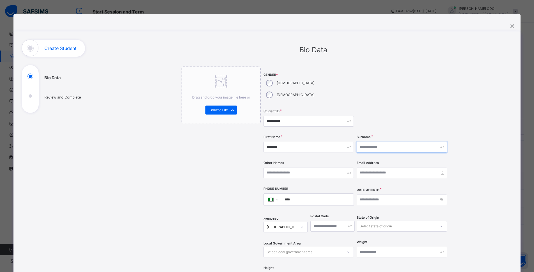
click at [382, 142] on input "text" at bounding box center [402, 147] width 90 height 11
type input "****"
drag, startPoint x: 478, startPoint y: 150, endPoint x: 478, endPoint y: 178, distance: 28.3
click at [478, 150] on div "**********" at bounding box center [313, 217] width 398 height 354
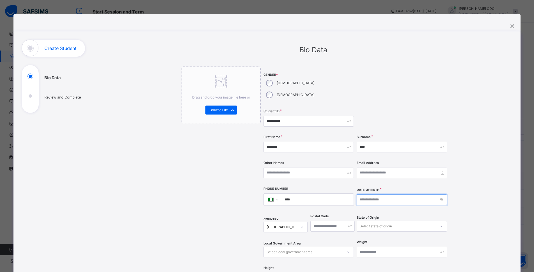
click at [396, 194] on input at bounding box center [402, 199] width 90 height 11
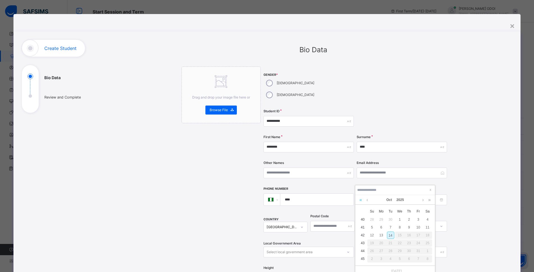
click at [360, 199] on link at bounding box center [360, 200] width 5 height 10
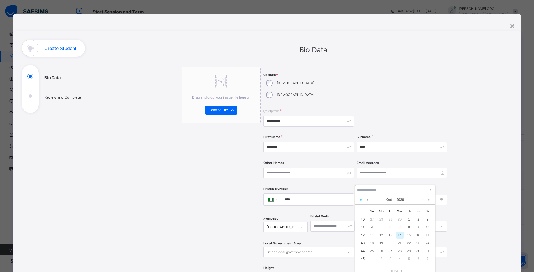
click at [360, 199] on link at bounding box center [360, 200] width 5 height 10
click at [362, 200] on link at bounding box center [360, 200] width 5 height 10
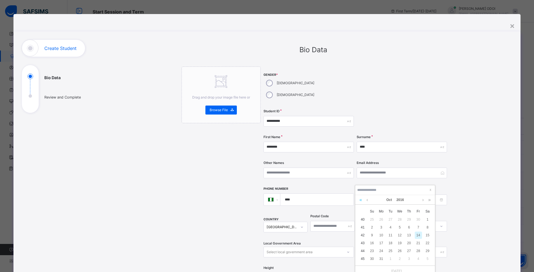
click at [362, 200] on link at bounding box center [360, 200] width 5 height 10
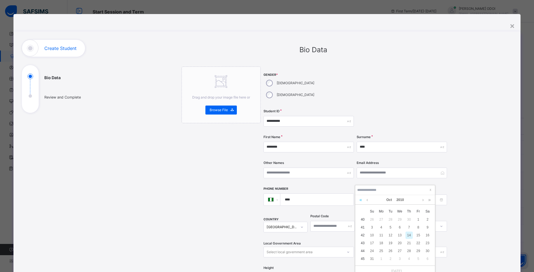
click at [362, 200] on link at bounding box center [360, 200] width 5 height 10
click at [428, 200] on link at bounding box center [429, 200] width 5 height 10
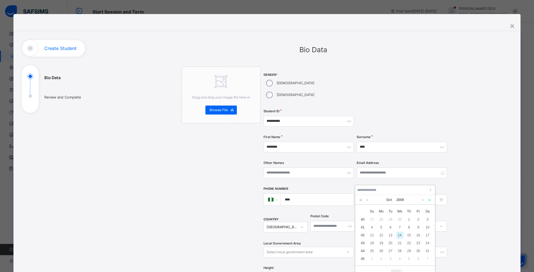
click at [428, 200] on link at bounding box center [429, 200] width 5 height 10
click at [428, 199] on link at bounding box center [429, 200] width 5 height 10
click at [366, 200] on link at bounding box center [367, 200] width 4 height 10
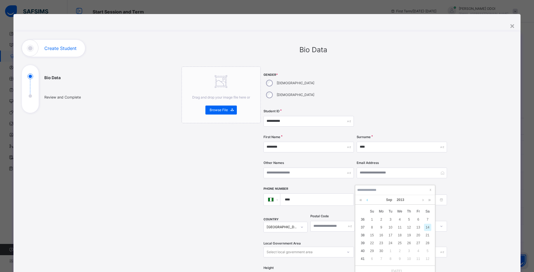
click at [366, 200] on link at bounding box center [367, 200] width 4 height 10
click at [366, 199] on link at bounding box center [367, 200] width 4 height 10
click at [391, 227] on div "9" at bounding box center [390, 227] width 7 height 7
type input "**********"
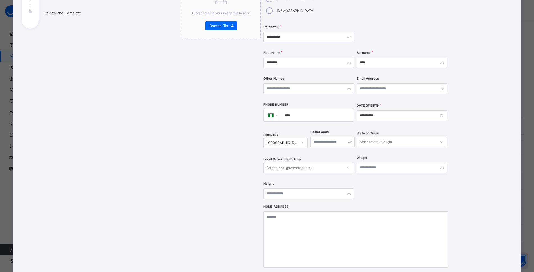
scroll to position [56, 0]
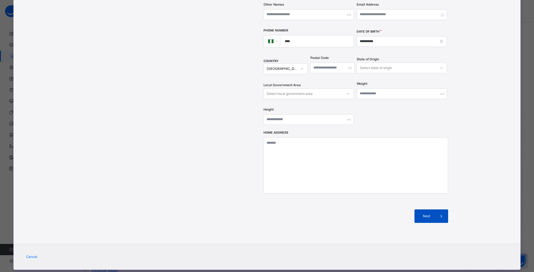
click at [426, 214] on span "Next" at bounding box center [427, 216] width 16 height 5
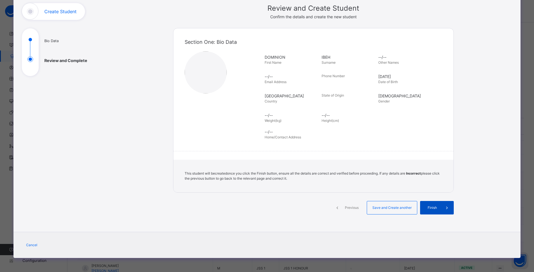
scroll to position [37, 0]
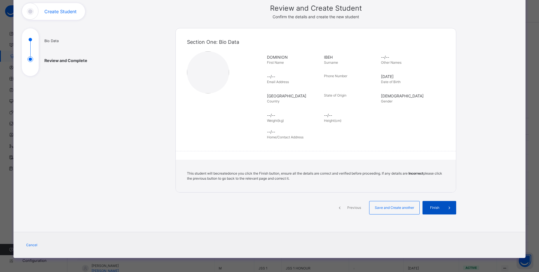
click at [427, 205] on div "Finish" at bounding box center [439, 207] width 34 height 13
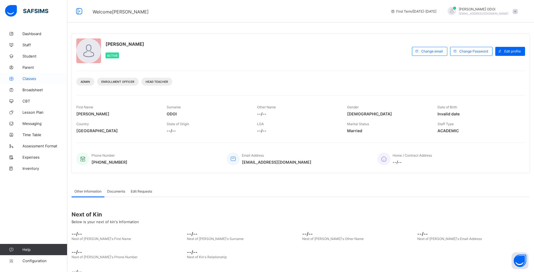
click at [33, 79] on span "Classes" at bounding box center [44, 78] width 45 height 4
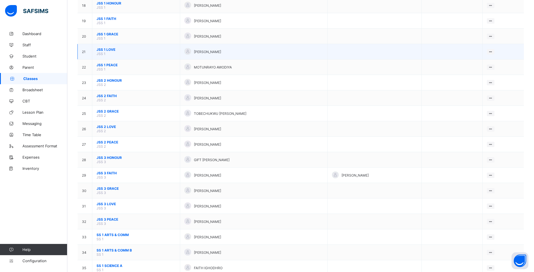
scroll to position [281, 0]
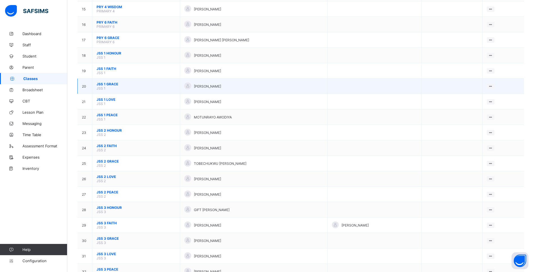
click at [155, 80] on td "JSS 1 GRACE JSS 1" at bounding box center [136, 86] width 88 height 15
click at [143, 87] on td "JSS 1 GRACE JSS 1" at bounding box center [136, 86] width 88 height 15
click at [142, 87] on td "JSS 1 GRACE JSS 1" at bounding box center [136, 86] width 88 height 15
drag, startPoint x: 140, startPoint y: 87, endPoint x: 141, endPoint y: 84, distance: 3.4
click at [141, 84] on span "JSS 1 GRACE" at bounding box center [136, 84] width 79 height 4
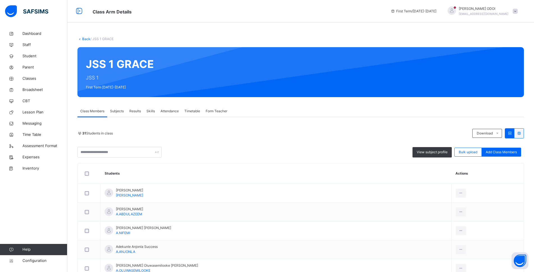
drag, startPoint x: 520, startPoint y: 149, endPoint x: 519, endPoint y: 145, distance: 3.4
click at [519, 147] on div "View subject profile Bulk upload Add Class Members" at bounding box center [300, 152] width 446 height 11
click at [501, 151] on span "Add Class Members" at bounding box center [501, 152] width 31 height 5
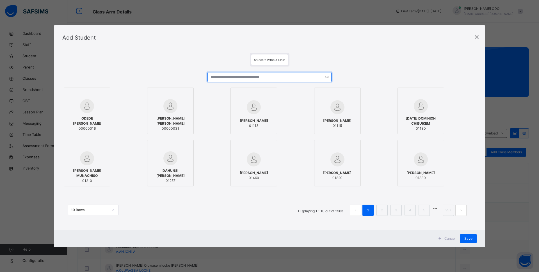
click at [228, 77] on input "text" at bounding box center [269, 77] width 124 height 10
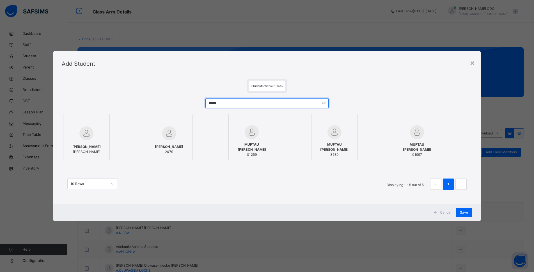
type input "******"
drag, startPoint x: 94, startPoint y: 137, endPoint x: 95, endPoint y: 127, distance: 10.1
click at [95, 127] on div at bounding box center [86, 133] width 40 height 16
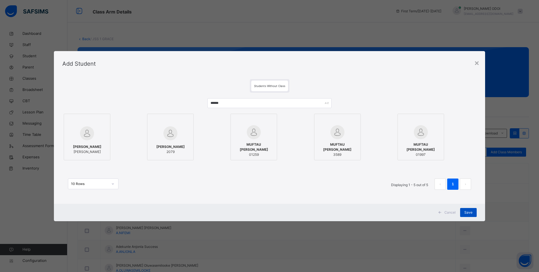
click at [467, 211] on span "Save" at bounding box center [468, 212] width 8 height 5
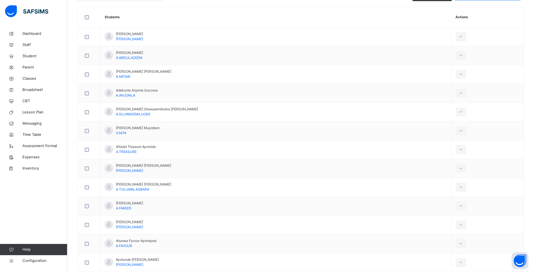
scroll to position [84, 0]
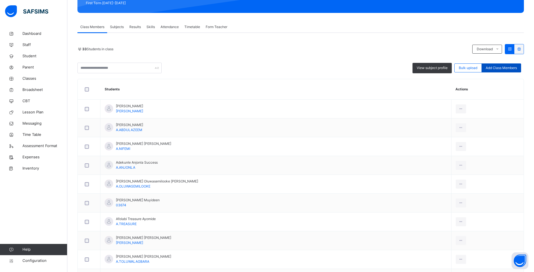
click at [501, 69] on span "Add Class Members" at bounding box center [501, 67] width 31 height 5
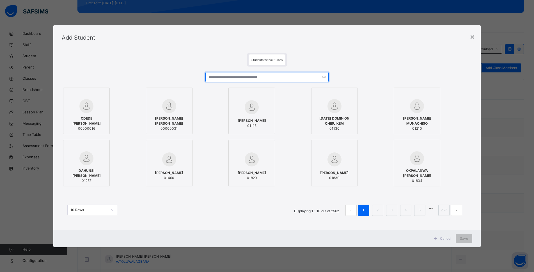
click at [281, 77] on input "text" at bounding box center [266, 77] width 123 height 10
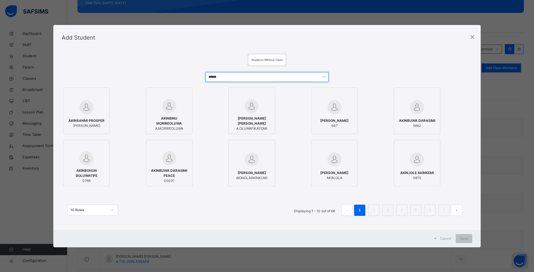
type input "******"
click at [166, 117] on span "AKINBINU MORIREOLUWA" at bounding box center [169, 121] width 40 height 10
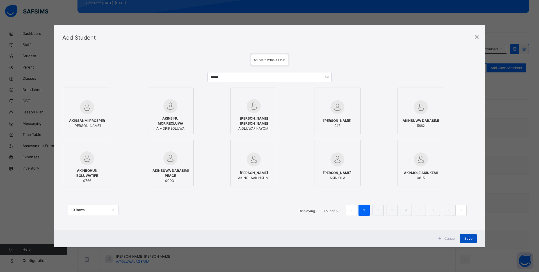
click at [464, 238] on span "Save" at bounding box center [468, 238] width 8 height 5
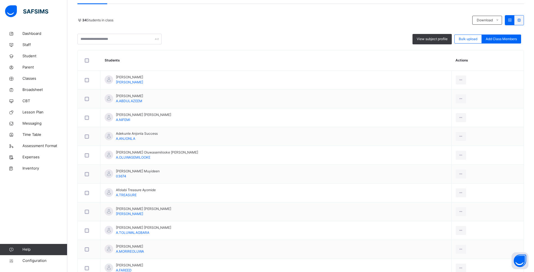
scroll to position [0, 0]
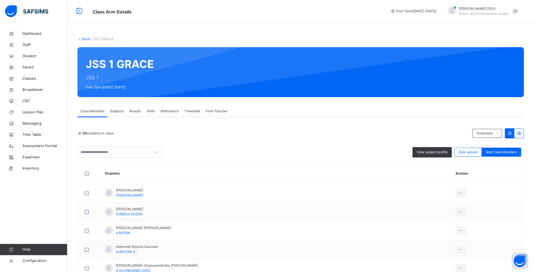
click at [510, 147] on div "View subject profile Bulk upload Add Class Members" at bounding box center [300, 152] width 446 height 11
click at [505, 153] on span "Add Class Members" at bounding box center [501, 152] width 31 height 5
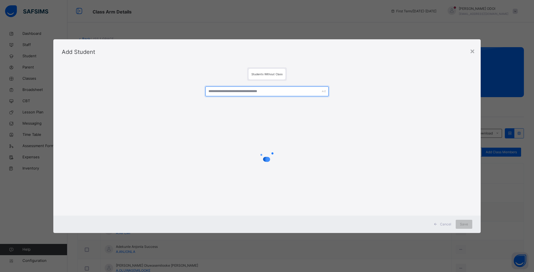
click at [285, 92] on input "text" at bounding box center [266, 91] width 123 height 10
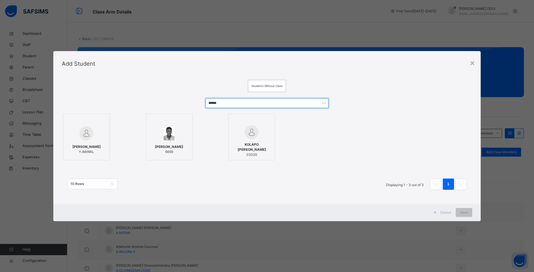
type input "******"
click at [91, 144] on span "YUSSUF AWWAL" at bounding box center [86, 146] width 28 height 5
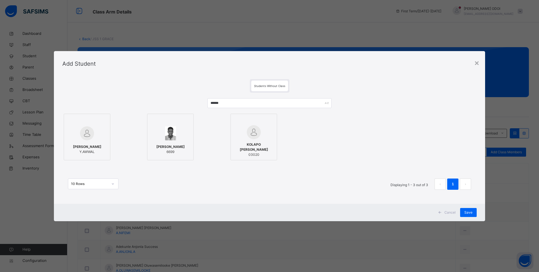
drag, startPoint x: 467, startPoint y: 213, endPoint x: 456, endPoint y: 216, distance: 11.5
click at [467, 212] on span "Save" at bounding box center [468, 212] width 8 height 5
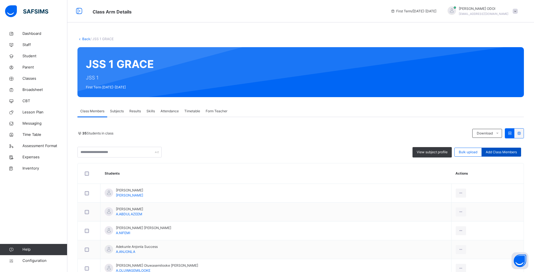
click at [500, 153] on span "Add Class Members" at bounding box center [501, 152] width 31 height 5
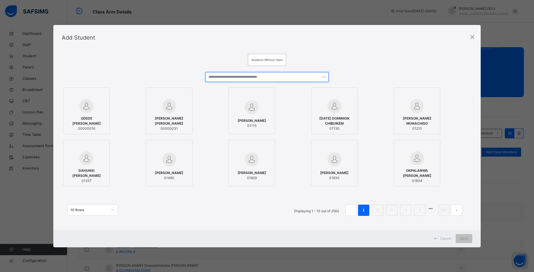
click at [261, 79] on input "text" at bounding box center [266, 77] width 123 height 10
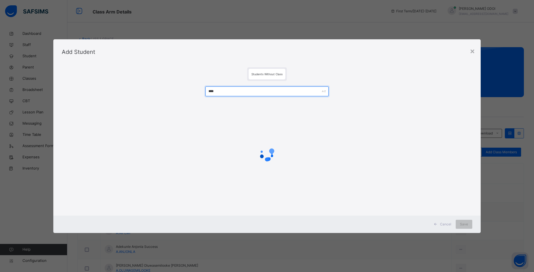
type input "****"
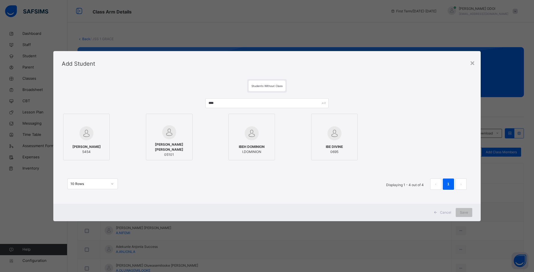
drag, startPoint x: 263, startPoint y: 132, endPoint x: 266, endPoint y: 138, distance: 6.0
click at [264, 133] on div at bounding box center [251, 133] width 40 height 16
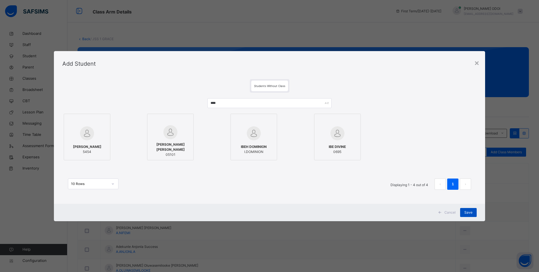
click at [470, 214] on span "Save" at bounding box center [468, 212] width 8 height 5
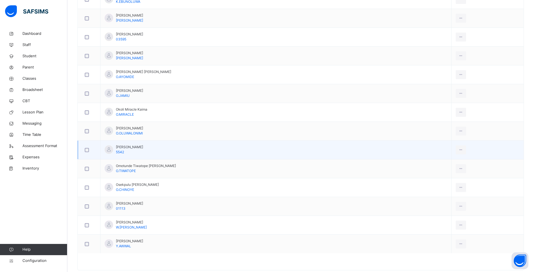
scroll to position [617, 0]
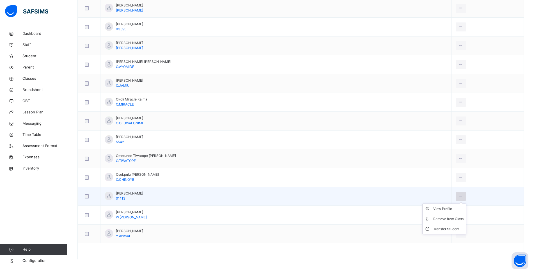
click at [458, 195] on icon at bounding box center [460, 196] width 5 height 5
click at [435, 220] on div "Remove from Class" at bounding box center [448, 219] width 30 height 6
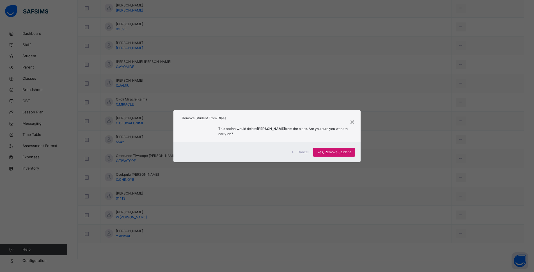
click at [330, 153] on span "Yes, Remove Student" at bounding box center [333, 152] width 33 height 5
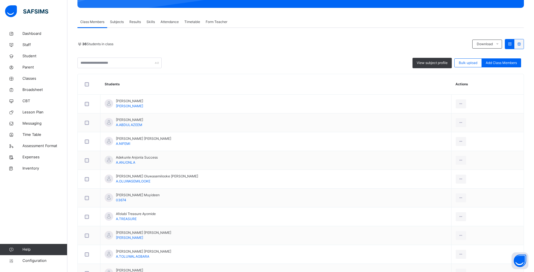
scroll to position [0, 0]
